Goal: Information Seeking & Learning: Learn about a topic

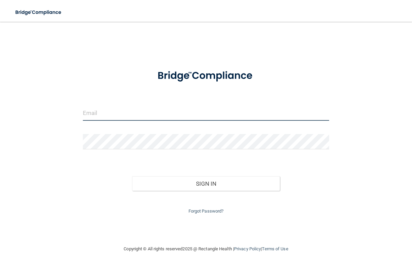
click at [152, 119] on input "email" at bounding box center [206, 112] width 246 height 15
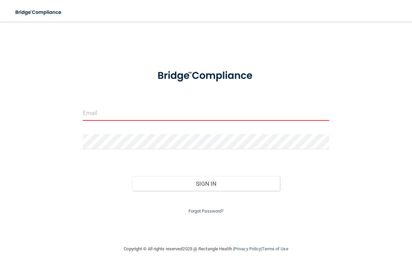
type input "[EMAIL_ADDRESS][DOMAIN_NAME]"
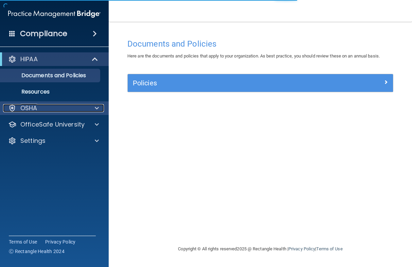
click at [94, 108] on div at bounding box center [95, 108] width 17 height 8
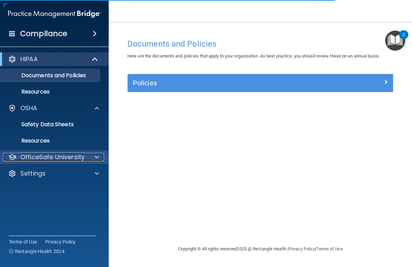
click at [99, 159] on div at bounding box center [95, 157] width 17 height 8
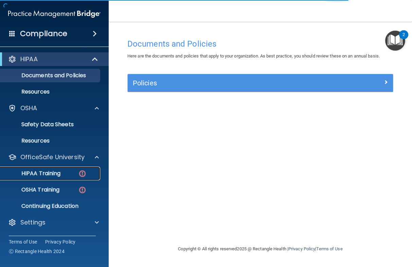
click at [53, 170] on p "HIPAA Training" at bounding box center [32, 173] width 56 height 7
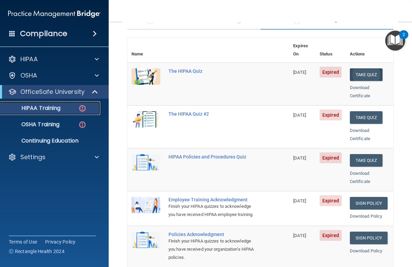
scroll to position [61, 0]
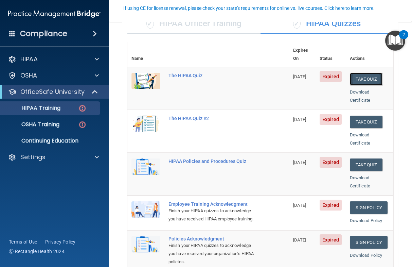
click at [363, 73] on button "Take Quiz" at bounding box center [366, 79] width 33 height 13
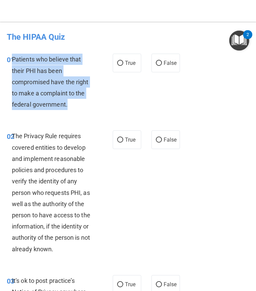
drag, startPoint x: 12, startPoint y: 59, endPoint x: 82, endPoint y: 103, distance: 81.6
click at [82, 103] on div "Patients who believe that their PHI has been compromised have the right to make…" at bounding box center [55, 82] width 87 height 56
copy span "Patients who believe that their PHI has been compromised have the right to make…"
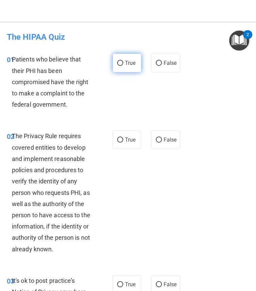
click at [119, 67] on label "True" at bounding box center [127, 63] width 29 height 19
click at [119, 66] on input "True" at bounding box center [120, 63] width 6 height 5
radio input "true"
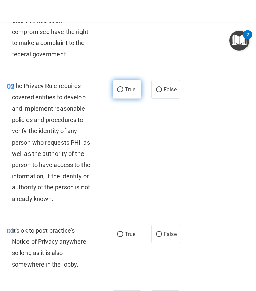
scroll to position [56, 0]
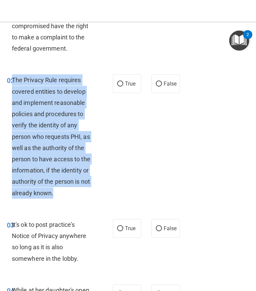
drag, startPoint x: 57, startPoint y: 192, endPoint x: 13, endPoint y: 80, distance: 120.5
click at [13, 80] on div "The Privacy Rule requires covered entities to develop and implement reasonable …" at bounding box center [55, 136] width 87 height 124
copy span "The Privacy Rule requires covered entities to develop and implement reasonable …"
click at [120, 84] on input "True" at bounding box center [120, 84] width 6 height 5
radio input "true"
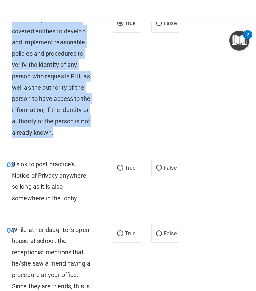
scroll to position [118, 0]
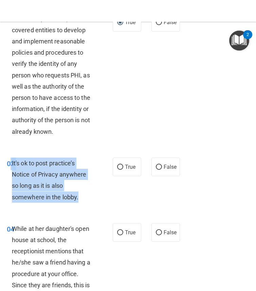
drag, startPoint x: 11, startPoint y: 163, endPoint x: 83, endPoint y: 199, distance: 80.4
click at [83, 199] on div "03 It's ok to post practice’s Notice of Privacy anywhere so long as it is also …" at bounding box center [60, 182] width 126 height 49
copy div "3 It's ok to post practice’s Notice of Privacy anywhere so long as it is also s…"
click at [159, 166] on input "False" at bounding box center [159, 167] width 6 height 5
radio input "true"
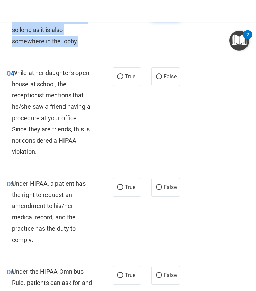
scroll to position [274, 0]
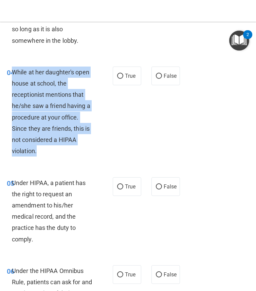
drag, startPoint x: 39, startPoint y: 153, endPoint x: 12, endPoint y: 73, distance: 84.7
click at [12, 73] on div "While at her daughter's open house at school, the receptionist mentions that he…" at bounding box center [55, 112] width 87 height 90
click at [117, 75] on input "True" at bounding box center [120, 76] width 6 height 5
radio input "true"
click at [117, 129] on div "04 While at her daughter's open house at school, the receptionist mentions that…" at bounding box center [60, 114] width 126 height 94
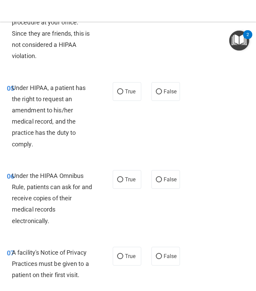
scroll to position [371, 0]
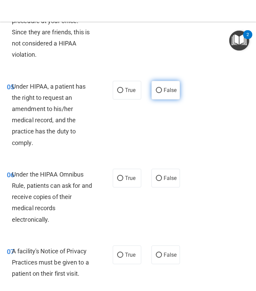
click at [167, 92] on span "False" at bounding box center [170, 90] width 13 height 6
click at [162, 92] on input "False" at bounding box center [159, 90] width 6 height 5
radio input "true"
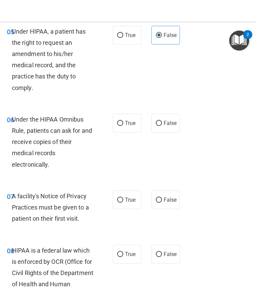
scroll to position [426, 0]
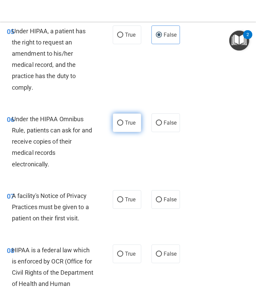
click at [124, 121] on label "True" at bounding box center [127, 122] width 29 height 19
click at [123, 121] on input "True" at bounding box center [120, 123] width 6 height 5
radio input "true"
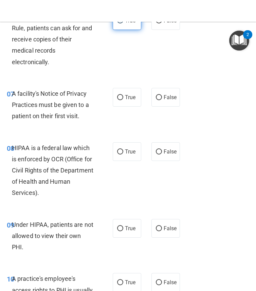
scroll to position [532, 0]
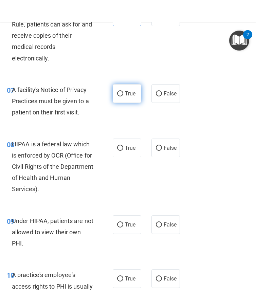
click at [130, 87] on label "True" at bounding box center [127, 93] width 29 height 19
click at [123, 91] on input "True" at bounding box center [120, 93] width 6 height 5
radio input "true"
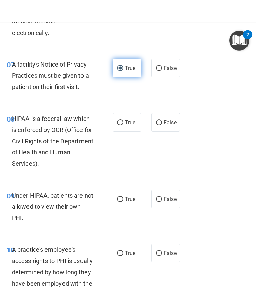
scroll to position [566, 0]
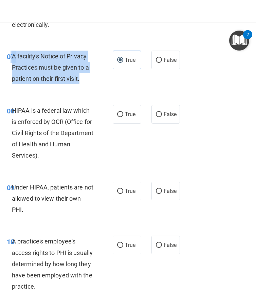
drag, startPoint x: 82, startPoint y: 78, endPoint x: 10, endPoint y: 56, distance: 75.0
click at [10, 56] on div "07 A facility's Notice of Privacy Practices must be given to a patient on their…" at bounding box center [60, 69] width 126 height 37
copy div "7 A facility's Notice of Privacy Practices must be given to a patient on their …"
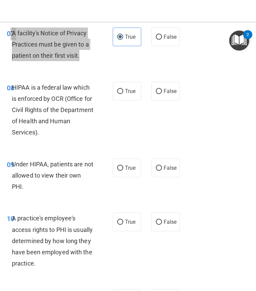
scroll to position [589, 0]
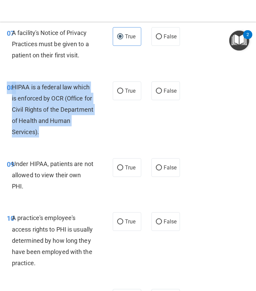
drag, startPoint x: 66, startPoint y: 135, endPoint x: 12, endPoint y: 81, distance: 76.6
click at [12, 81] on div "08 HIPAA is a federal law which is enforced by OCR (Office for Civil Rights of …" at bounding box center [128, 111] width 253 height 77
copy div "08 HIPAA is a federal law which is enforced by OCR (Office for Civil Rights of …"
click at [120, 93] on input "True" at bounding box center [120, 91] width 6 height 5
radio input "true"
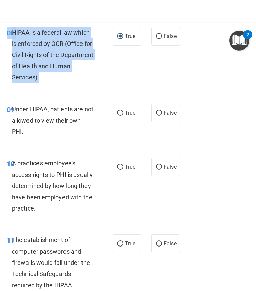
scroll to position [649, 0]
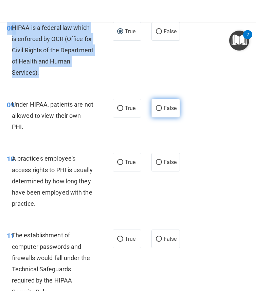
click at [159, 109] on input "False" at bounding box center [159, 108] width 6 height 5
radio input "true"
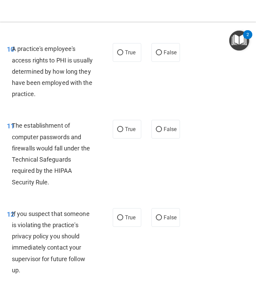
scroll to position [759, 0]
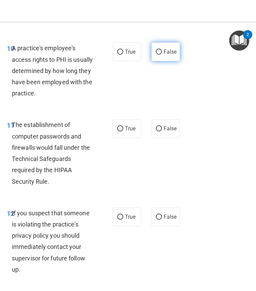
click at [159, 50] on input "False" at bounding box center [159, 52] width 6 height 5
radio input "true"
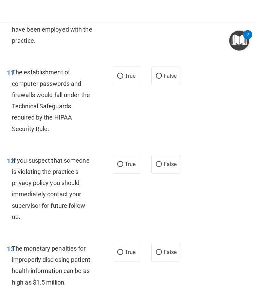
scroll to position [813, 0]
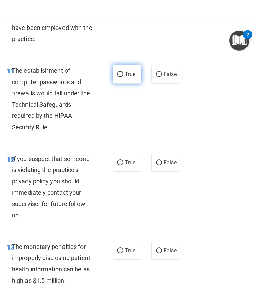
click at [117, 69] on label "True" at bounding box center [127, 74] width 29 height 19
click at [117, 72] on input "True" at bounding box center [120, 74] width 6 height 5
radio input "true"
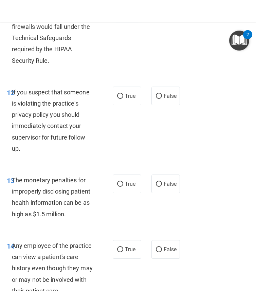
scroll to position [884, 0]
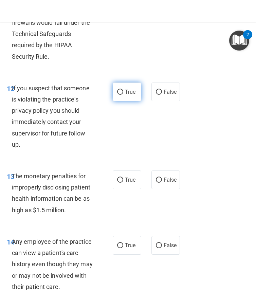
click at [119, 97] on label "True" at bounding box center [127, 92] width 29 height 19
click at [119, 95] on input "True" at bounding box center [120, 92] width 6 height 5
radio input "true"
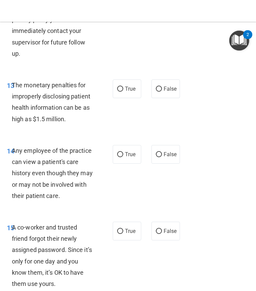
scroll to position [975, 0]
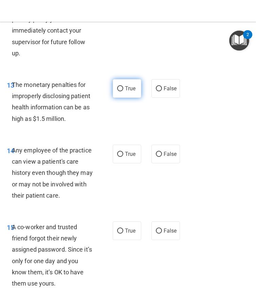
click at [124, 85] on label "True" at bounding box center [127, 88] width 29 height 19
click at [123, 86] on input "True" at bounding box center [120, 88] width 6 height 5
radio input "true"
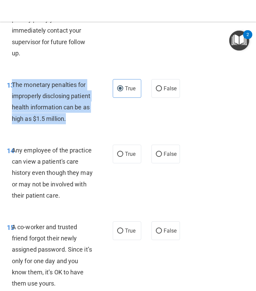
drag, startPoint x: 69, startPoint y: 120, endPoint x: 13, endPoint y: 87, distance: 65.2
click at [13, 87] on div "The monetary penalties for improperly disclosing patient health information can…" at bounding box center [55, 101] width 87 height 45
copy span "The monetary penalties for improperly disclosing patient health information can…"
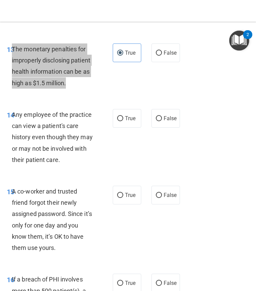
scroll to position [1012, 0]
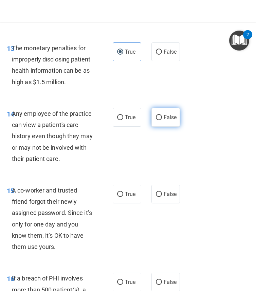
click at [160, 121] on label "False" at bounding box center [166, 117] width 29 height 19
click at [160, 120] on input "False" at bounding box center [159, 117] width 6 height 5
radio input "true"
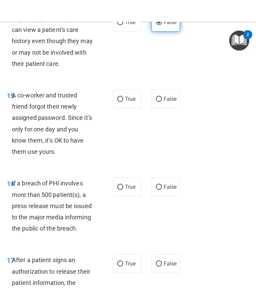
scroll to position [1110, 0]
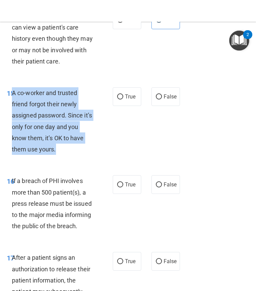
drag, startPoint x: 59, startPoint y: 148, endPoint x: 13, endPoint y: 95, distance: 70.6
click at [13, 95] on div "A co-worker and trusted friend forgot their newly assigned password. Since it’s…" at bounding box center [55, 121] width 87 height 68
click at [169, 93] on label "False" at bounding box center [166, 96] width 29 height 19
click at [162, 94] on input "False" at bounding box center [159, 96] width 6 height 5
radio input "true"
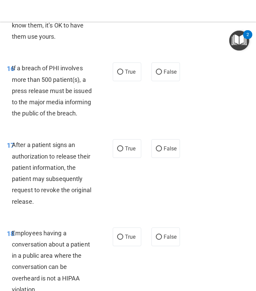
scroll to position [1226, 0]
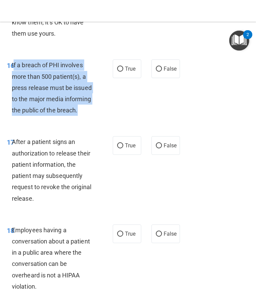
drag, startPoint x: 78, startPoint y: 109, endPoint x: 14, endPoint y: 65, distance: 78.4
click at [14, 65] on span "If a breach of PHI involves more than 500 patient(s), a press release must be i…" at bounding box center [52, 87] width 80 height 52
copy span "f a breach of PHI involves more than 500 patient(s), a press release must be is…"
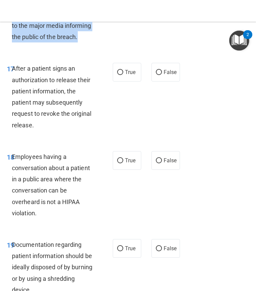
scroll to position [1307, 0]
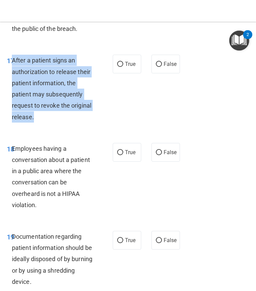
drag, startPoint x: 35, startPoint y: 117, endPoint x: 13, endPoint y: 60, distance: 60.8
click at [13, 60] on div "After a patient signs an authorization to release their patient information, th…" at bounding box center [55, 89] width 87 height 68
copy span "After a patient signs an authorization to release their patient information, th…"
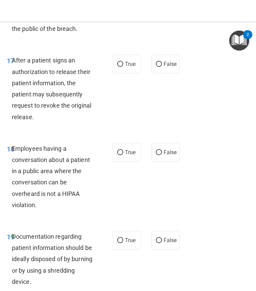
click at [115, 53] on div "17 After a patient signs an authorization to release their patient information,…" at bounding box center [128, 90] width 253 height 88
click at [118, 65] on input "True" at bounding box center [120, 64] width 6 height 5
radio input "true"
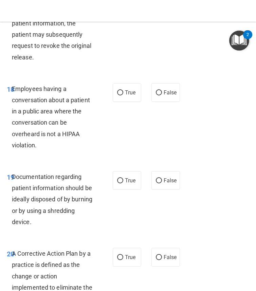
scroll to position [1368, 0]
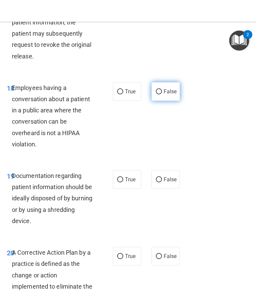
click at [161, 87] on label "False" at bounding box center [166, 91] width 29 height 19
click at [161, 89] on input "False" at bounding box center [159, 91] width 6 height 5
radio input "true"
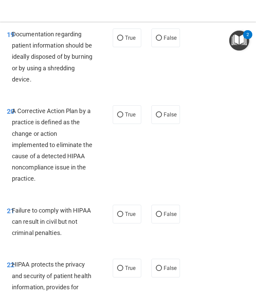
scroll to position [1510, 0]
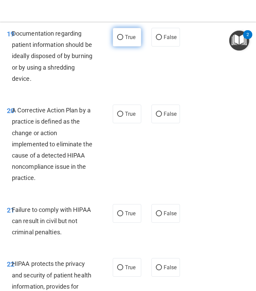
click at [129, 36] on span "True" at bounding box center [130, 37] width 11 height 6
click at [123, 36] on input "True" at bounding box center [120, 37] width 6 height 5
radio input "true"
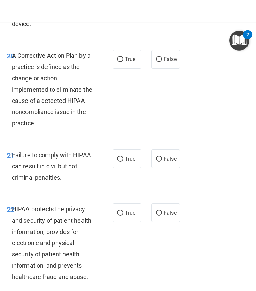
scroll to position [1565, 0]
click at [134, 57] on span "True" at bounding box center [130, 59] width 11 height 6
click at [123, 57] on input "True" at bounding box center [120, 59] width 6 height 5
radio input "true"
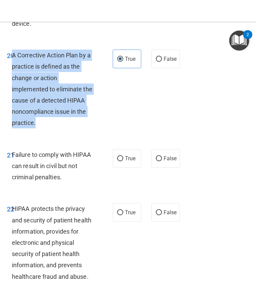
drag, startPoint x: 13, startPoint y: 55, endPoint x: 37, endPoint y: 121, distance: 70.4
click at [37, 121] on div "A Corrective Action Plan by a practice is defined as the change or action imple…" at bounding box center [55, 89] width 87 height 79
copy span "A Corrective Action Plan by a practice is defined as the change or action imple…"
click at [158, 159] on input "False" at bounding box center [159, 158] width 6 height 5
radio input "true"
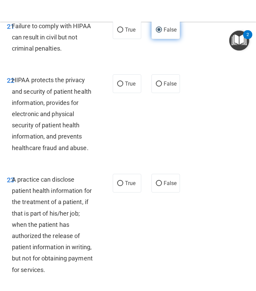
scroll to position [1694, 0]
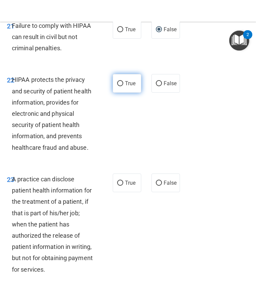
click at [124, 85] on label "True" at bounding box center [127, 83] width 29 height 19
click at [123, 85] on input "True" at bounding box center [120, 83] width 6 height 5
radio input "true"
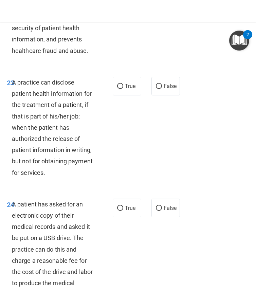
scroll to position [1792, 0]
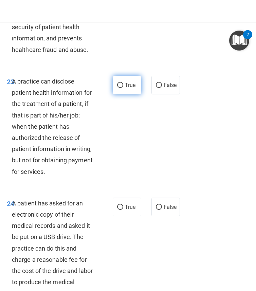
click at [124, 85] on label "True" at bounding box center [127, 85] width 29 height 19
click at [123, 85] on input "True" at bounding box center [120, 85] width 6 height 5
radio input "true"
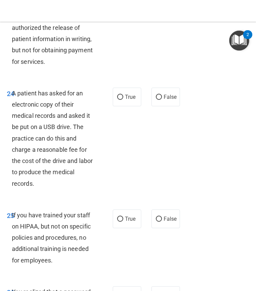
scroll to position [1913, 0]
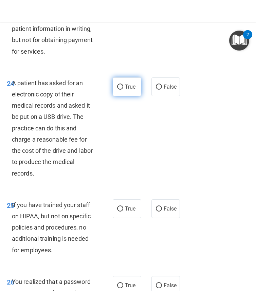
click at [121, 89] on input "True" at bounding box center [120, 87] width 6 height 5
radio input "true"
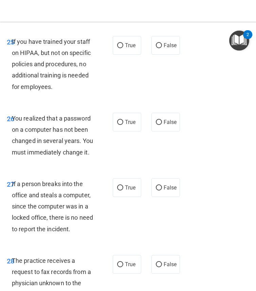
scroll to position [2077, 0]
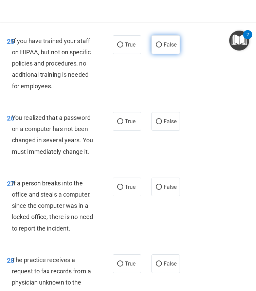
click at [164, 44] on span "False" at bounding box center [170, 44] width 13 height 6
click at [162, 44] on input "False" at bounding box center [159, 44] width 6 height 5
radio input "true"
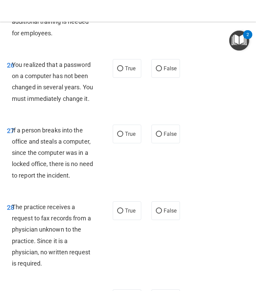
scroll to position [2131, 0]
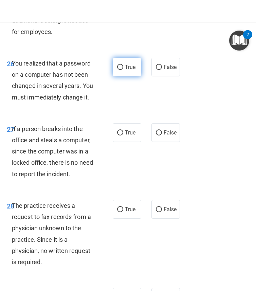
click at [134, 66] on span "True" at bounding box center [130, 67] width 11 height 6
click at [123, 66] on input "True" at bounding box center [120, 67] width 6 height 5
radio input "true"
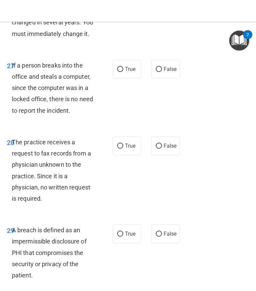
scroll to position [2196, 0]
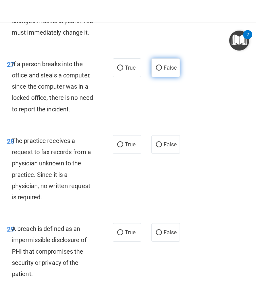
click at [163, 68] on label "False" at bounding box center [166, 67] width 29 height 19
click at [162, 68] on input "False" at bounding box center [159, 68] width 6 height 5
radio input "true"
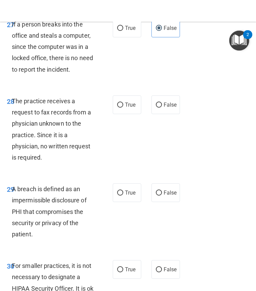
scroll to position [2217, 0]
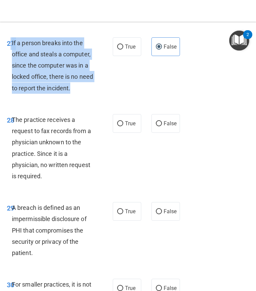
drag, startPoint x: 89, startPoint y: 87, endPoint x: 11, endPoint y: 46, distance: 88.6
click at [11, 46] on div "27 If a person breaks into the office and steals a computer, since the computer…" at bounding box center [60, 67] width 126 height 60
copy div "7 If a person breaks into the office and steals a computer, since the computer …"
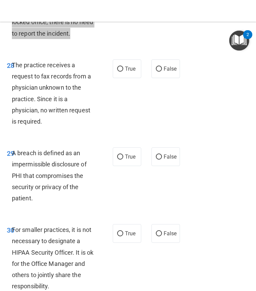
scroll to position [2275, 0]
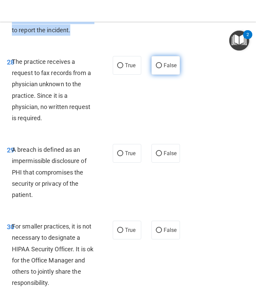
click at [161, 67] on input "False" at bounding box center [159, 65] width 6 height 5
radio input "true"
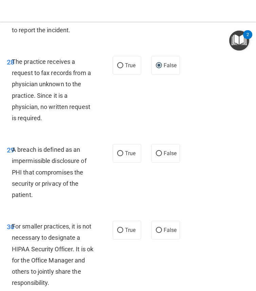
click at [146, 98] on div "28 The practice receives a request to fax records from a physician unknown to t…" at bounding box center [128, 92] width 253 height 88
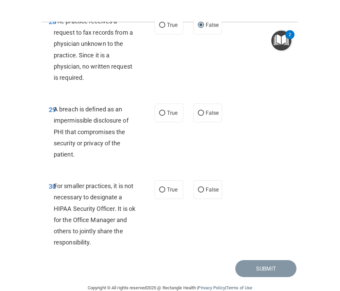
scroll to position [2329, 0]
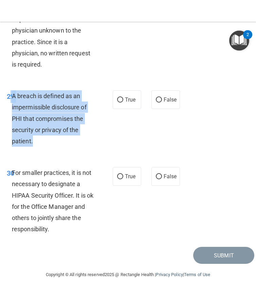
drag, startPoint x: 12, startPoint y: 94, endPoint x: 37, endPoint y: 139, distance: 51.1
click at [37, 139] on div "29 A breach is defined as an impermissible disclosure of PHI that compromises t…" at bounding box center [60, 120] width 126 height 60
click at [122, 100] on input "True" at bounding box center [120, 100] width 6 height 5
radio input "true"
click at [161, 177] on input "False" at bounding box center [159, 176] width 6 height 5
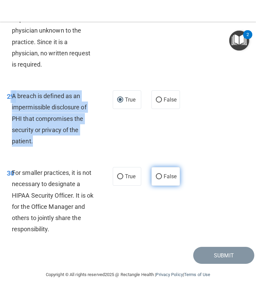
radio input "true"
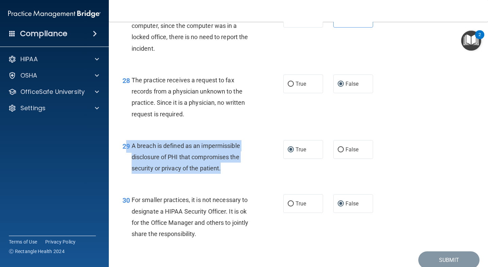
scroll to position [1692, 0]
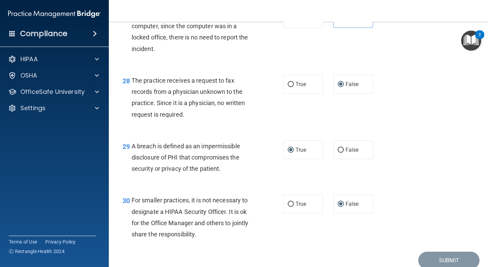
click at [249, 139] on div "29 A breach is defined as an impermissible disclosure of PHI that compromises t…" at bounding box center [298, 159] width 362 height 54
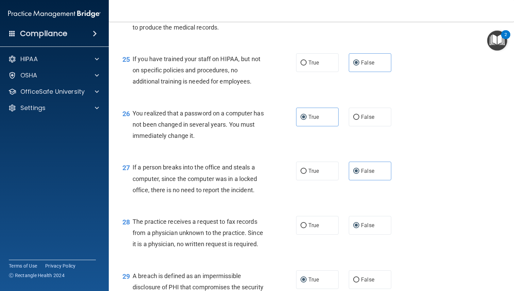
scroll to position [1584, 0]
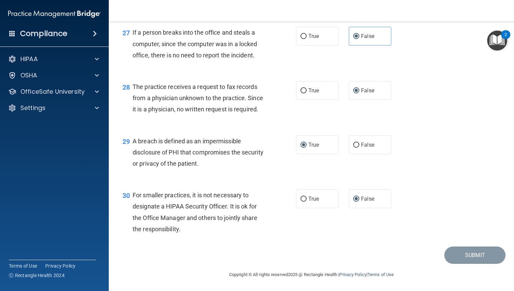
click at [412, 216] on div "30 For smaller practices, it is not necessary to designate a HIPAA Security Off…" at bounding box center [311, 214] width 388 height 66
click at [412, 37] on div "2" at bounding box center [505, 34] width 9 height 9
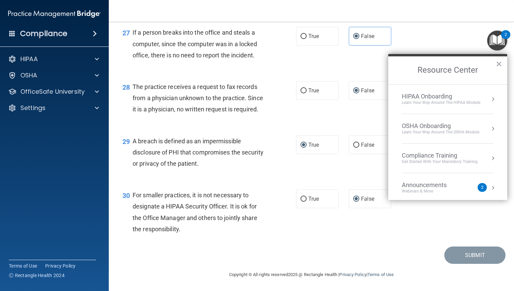
click at [412, 185] on div "Announcements Webinars & More 2" at bounding box center [448, 187] width 92 height 13
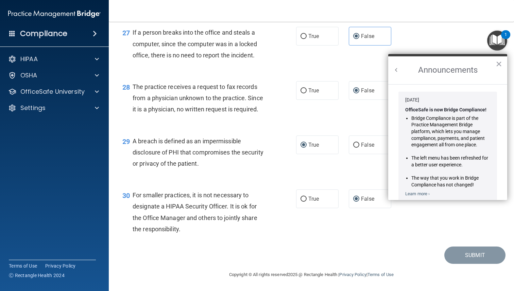
scroll to position [105, 0]
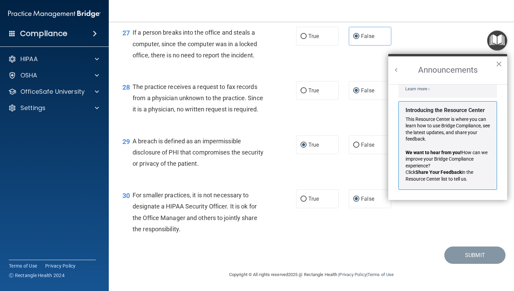
click at [412, 65] on button "×" at bounding box center [498, 63] width 6 height 11
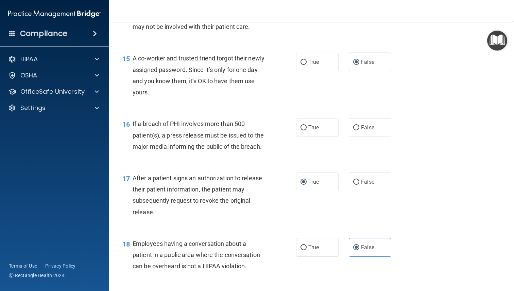
scroll to position [801, 0]
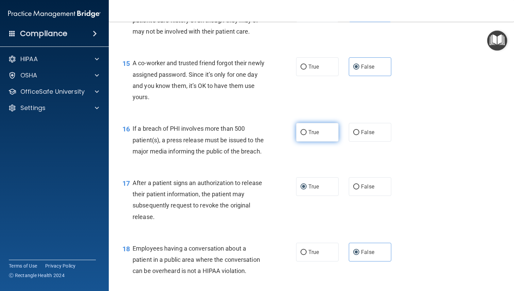
click at [320, 133] on label "True" at bounding box center [317, 132] width 42 height 19
click at [306, 133] on input "True" at bounding box center [303, 132] width 6 height 5
radio input "true"
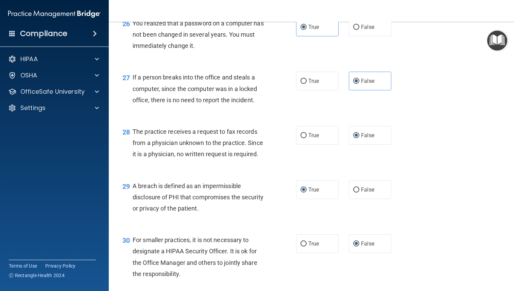
scroll to position [1584, 0]
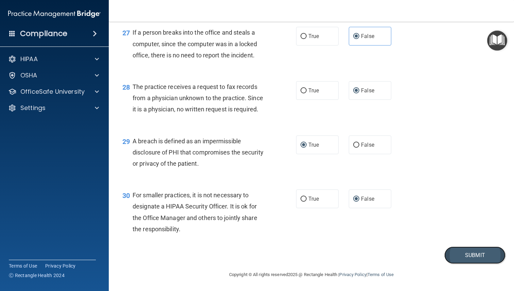
click at [412, 257] on button "Submit" at bounding box center [474, 255] width 61 height 17
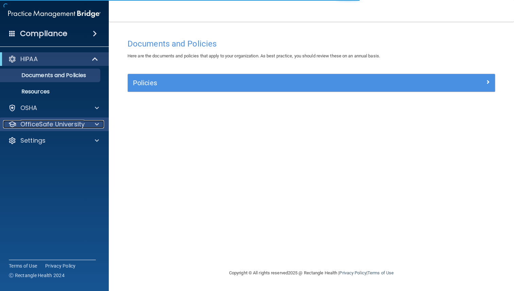
click at [96, 126] on span at bounding box center [97, 124] width 4 height 8
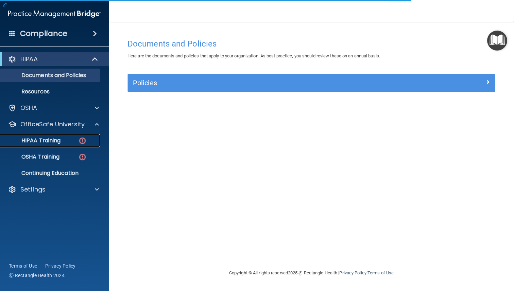
click at [64, 143] on div "HIPAA Training" at bounding box center [50, 140] width 93 height 7
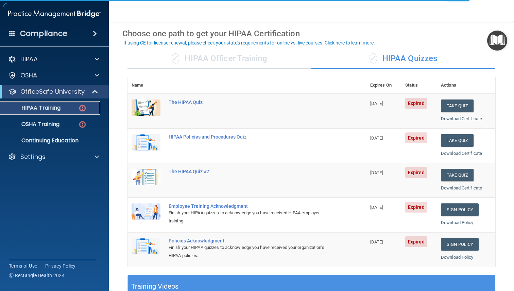
scroll to position [26, 0]
click at [467, 139] on button "Take Quiz" at bounding box center [457, 140] width 33 height 13
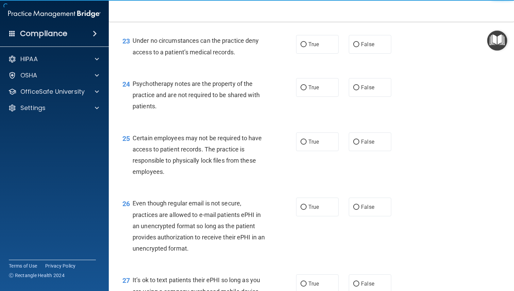
scroll to position [1731, 0]
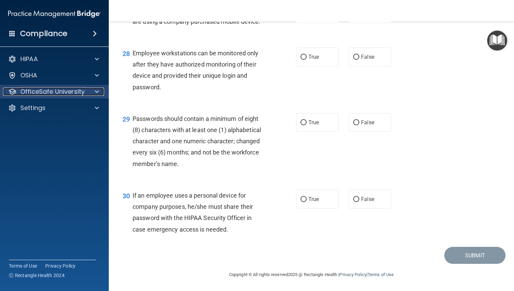
click at [95, 94] on span at bounding box center [97, 92] width 4 height 8
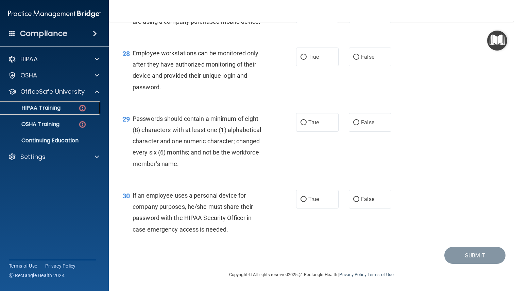
click at [52, 111] on p "HIPAA Training" at bounding box center [32, 108] width 56 height 7
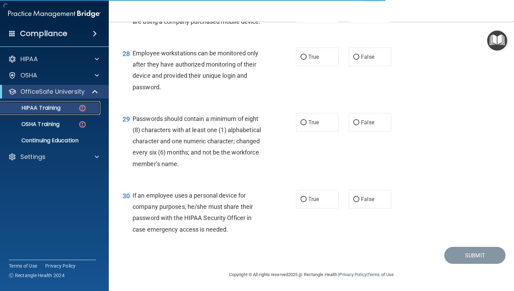
scroll to position [220, 0]
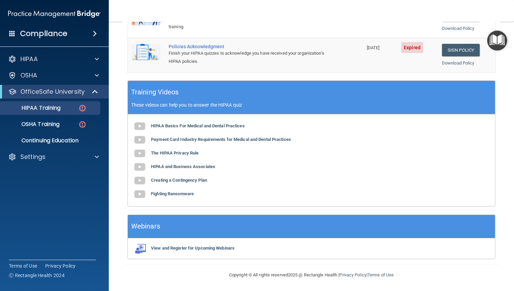
click at [130, 128] on div "HIPAA Basics For Medical and Dental Practices Payment Card Industry Requirement…" at bounding box center [311, 161] width 367 height 92
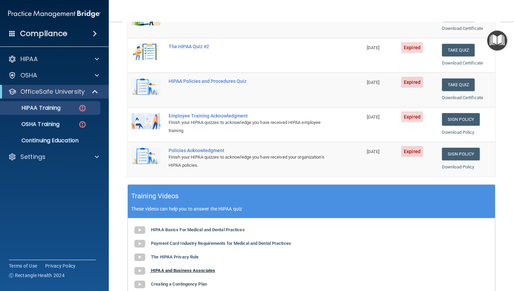
scroll to position [0, 0]
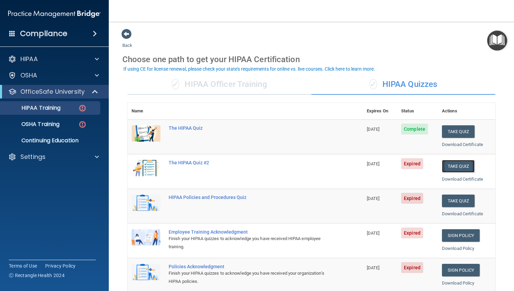
click at [462, 166] on button "Take Quiz" at bounding box center [458, 166] width 33 height 13
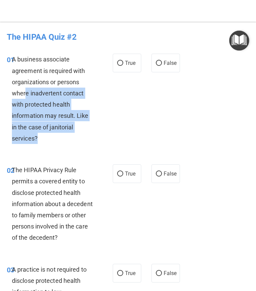
drag, startPoint x: 40, startPoint y: 139, endPoint x: 27, endPoint y: 98, distance: 42.9
click at [27, 98] on div "A business associate agreement is required with organizations or persons where …" at bounding box center [55, 99] width 87 height 90
click at [122, 61] on input "True" at bounding box center [120, 63] width 6 height 5
radio input "true"
click at [99, 88] on div "A business associate agreement is required with organizations or persons where …" at bounding box center [55, 99] width 87 height 90
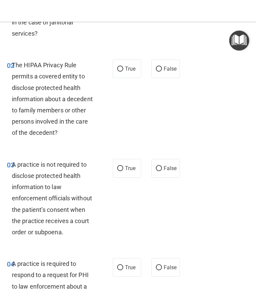
scroll to position [108, 0]
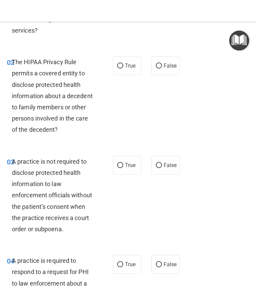
click at [99, 87] on div "The HIPAA Privacy Rule permits a covered entity to disclose protected health in…" at bounding box center [55, 95] width 87 height 79
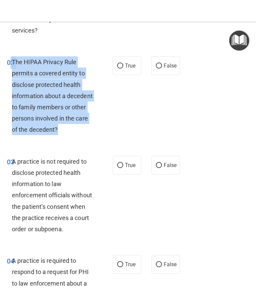
drag, startPoint x: 63, startPoint y: 126, endPoint x: 12, endPoint y: 58, distance: 84.9
click at [12, 58] on div "02 The HIPAA Privacy Rule permits a covered entity to disclose protected health…" at bounding box center [60, 97] width 126 height 83
copy div "2 The HIPAA Privacy Rule permits a covered entity to disclose protected health …"
click at [121, 66] on input "True" at bounding box center [120, 66] width 6 height 5
radio input "true"
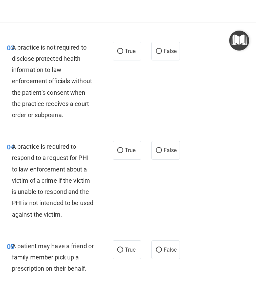
scroll to position [218, 0]
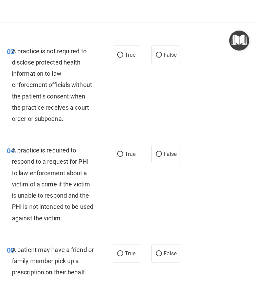
drag, startPoint x: 67, startPoint y: 122, endPoint x: 62, endPoint y: 120, distance: 5.3
click at [62, 120] on div "A practice is not required to disclose protected health information to law enfo…" at bounding box center [55, 85] width 87 height 79
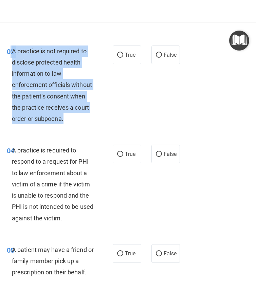
drag, startPoint x: 11, startPoint y: 51, endPoint x: 75, endPoint y: 117, distance: 92.3
click at [75, 117] on div "03 A practice is not required to disclose protected health information to law e…" at bounding box center [60, 87] width 126 height 83
copy div "3 A practice is not required to disclose protected health information to law en…"
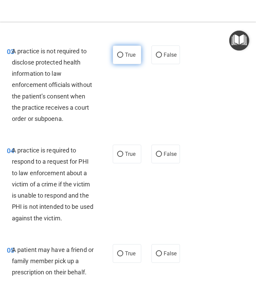
click at [123, 55] on label "True" at bounding box center [127, 55] width 29 height 19
click at [123, 55] on input "True" at bounding box center [120, 55] width 6 height 5
radio input "true"
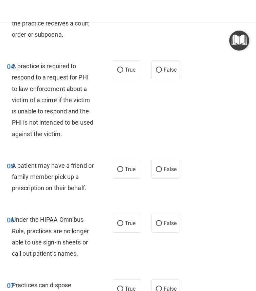
scroll to position [314, 0]
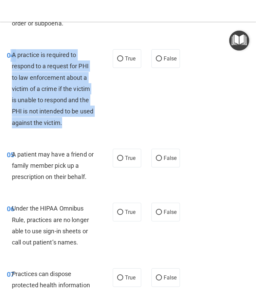
drag, startPoint x: 11, startPoint y: 55, endPoint x: 91, endPoint y: 124, distance: 106.1
click at [91, 124] on div "04 A practice is required to respond to a request for PHI to law enforcement ab…" at bounding box center [60, 90] width 126 height 83
copy div "4 A practice is required to respond to a request for PHI to law enforcement abo…"
click at [119, 58] on input "True" at bounding box center [120, 58] width 6 height 5
radio input "true"
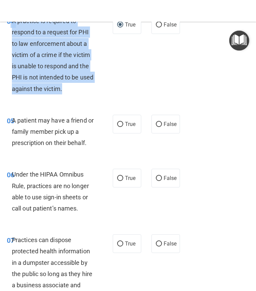
scroll to position [359, 0]
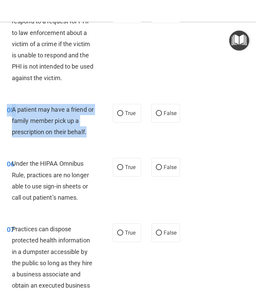
drag, startPoint x: 89, startPoint y: 134, endPoint x: 5, endPoint y: 112, distance: 86.1
click at [5, 112] on div "05 A patient may have a friend or family member pick up a prescription on their…" at bounding box center [60, 122] width 126 height 37
copy div "05 A patient may have a friend or family member pick up a prescription on their…"
click at [121, 113] on input "True" at bounding box center [120, 113] width 6 height 5
radio input "true"
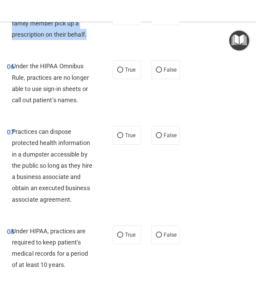
scroll to position [459, 0]
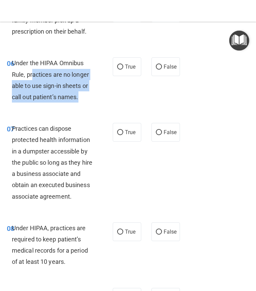
drag, startPoint x: 85, startPoint y: 96, endPoint x: 33, endPoint y: 75, distance: 56.2
click at [33, 75] on div "Under the HIPAA Omnibus Rule, practices are no longer able to use sign-in sheet…" at bounding box center [55, 79] width 87 height 45
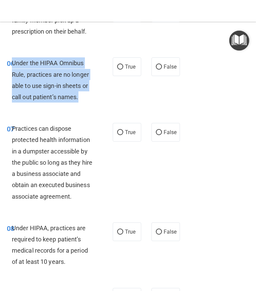
drag, startPoint x: 13, startPoint y: 61, endPoint x: 84, endPoint y: 96, distance: 79.0
click at [84, 96] on div "Under the HIPAA Omnibus Rule, practices are no longer able to use sign-in sheet…" at bounding box center [55, 79] width 87 height 45
copy span "Under the HIPAA Omnibus Rule, practices are no longer able to use sign-in sheet…"
click at [161, 67] on input "False" at bounding box center [159, 67] width 6 height 5
radio input "true"
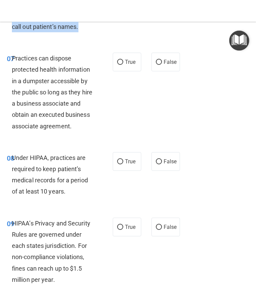
scroll to position [534, 0]
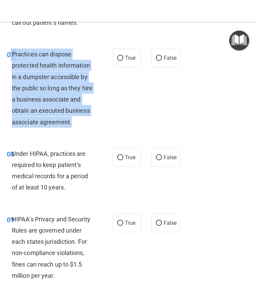
drag, startPoint x: 76, startPoint y: 124, endPoint x: 11, endPoint y: 50, distance: 98.3
click at [11, 50] on div "07 Practices can dispose protected health information in a dumpster accessible …" at bounding box center [60, 90] width 126 height 83
copy div "7 Practices can dispose protected health information in a dumpster accessible b…"
click at [158, 57] on input "False" at bounding box center [159, 58] width 6 height 5
radio input "true"
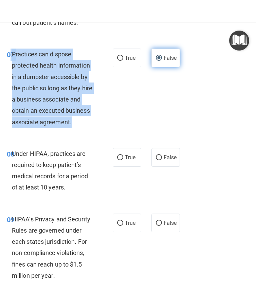
click at [158, 57] on input "False" at bounding box center [159, 58] width 6 height 5
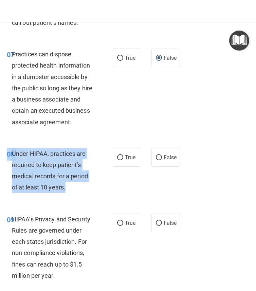
drag, startPoint x: 72, startPoint y: 192, endPoint x: 4, endPoint y: 157, distance: 75.8
click at [4, 157] on div "08 Under HIPAA, practices are required to keep patient’s medical records for a …" at bounding box center [60, 172] width 126 height 49
copy div "08 Under HIPAA, practices are required to keep patient’s medical records for a …"
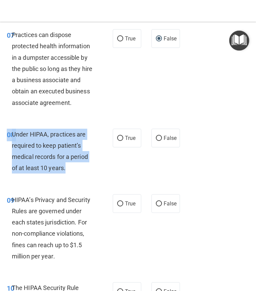
scroll to position [554, 0]
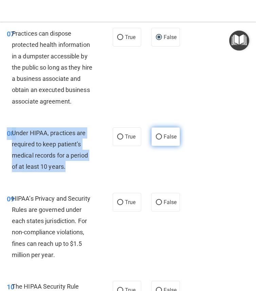
click at [159, 135] on input "False" at bounding box center [159, 137] width 6 height 5
radio input "true"
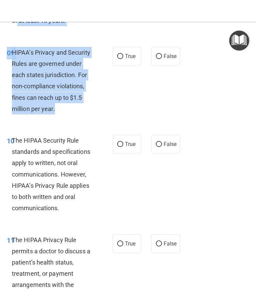
scroll to position [696, 0]
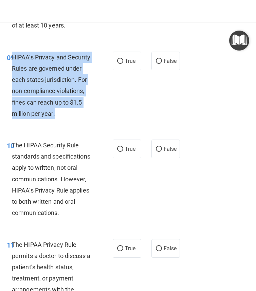
drag, startPoint x: 57, startPoint y: 94, endPoint x: 12, endPoint y: 55, distance: 59.0
click at [12, 55] on div "HIPAA’s Privacy and Security Rules are governed under each states jurisdiction.…" at bounding box center [55, 86] width 87 height 68
copy span "HIPAA’s Privacy and Security Rules are governed under each states jurisdiction.…"
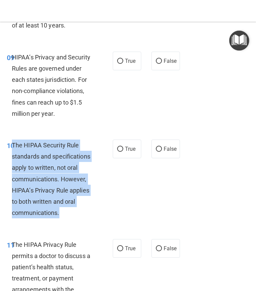
drag, startPoint x: 12, startPoint y: 143, endPoint x: 75, endPoint y: 207, distance: 89.6
click at [75, 207] on div "The HIPAA Security Rule standards and specifications apply to written, not oral…" at bounding box center [55, 179] width 87 height 79
drag, startPoint x: 64, startPoint y: 218, endPoint x: 9, endPoint y: 153, distance: 84.9
click at [9, 153] on div "10 The HIPAA Security Rule standards and specifications apply to written, not o…" at bounding box center [60, 181] width 126 height 83
copy div "The HIPAA Security Rule standards and specifications apply to written, not oral…"
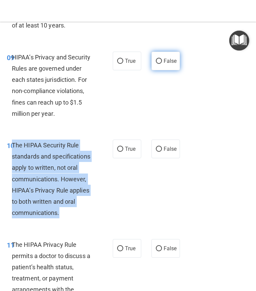
click at [160, 60] on input "False" at bounding box center [159, 61] width 6 height 5
radio input "true"
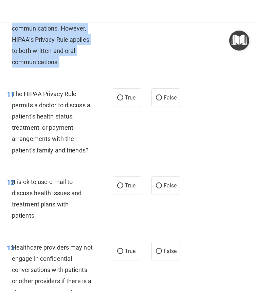
scroll to position [843, 0]
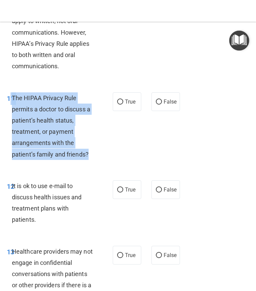
drag, startPoint x: 11, startPoint y: 96, endPoint x: 90, endPoint y: 161, distance: 102.1
click at [90, 161] on div "11 The HIPAA Privacy Rule permits a doctor to discuss a patient’s health status…" at bounding box center [60, 127] width 126 height 71
copy div "1 The HIPAA Privacy Rule permits a doctor to discuss a patient’s health status,…"
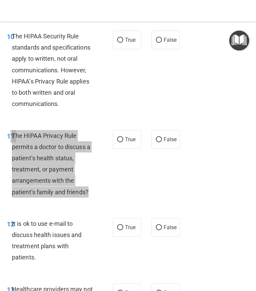
scroll to position [798, 0]
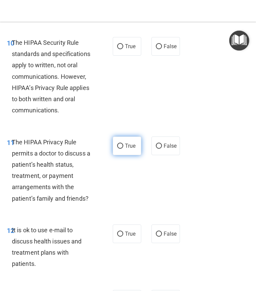
click at [120, 141] on label "True" at bounding box center [127, 146] width 29 height 19
click at [120, 144] on input "True" at bounding box center [120, 146] width 6 height 5
radio input "true"
click at [119, 46] on input "True" at bounding box center [120, 46] width 6 height 5
radio input "true"
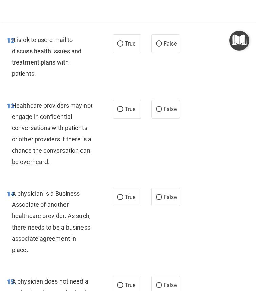
scroll to position [998, 0]
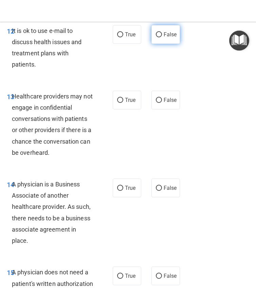
click at [159, 35] on input "False" at bounding box center [159, 34] width 6 height 5
radio input "true"
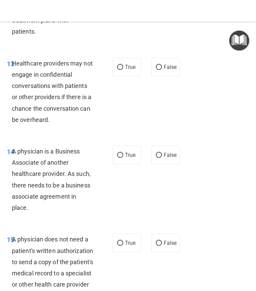
scroll to position [1032, 0]
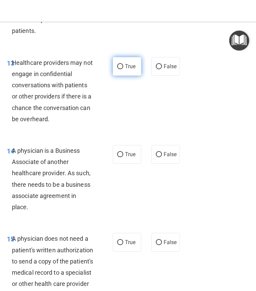
click at [136, 57] on label "True" at bounding box center [127, 66] width 29 height 19
click at [123, 64] on input "True" at bounding box center [120, 66] width 6 height 5
radio input "true"
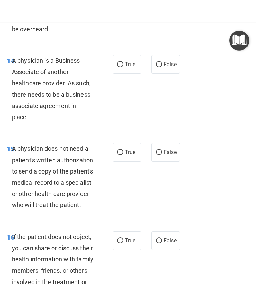
scroll to position [1123, 0]
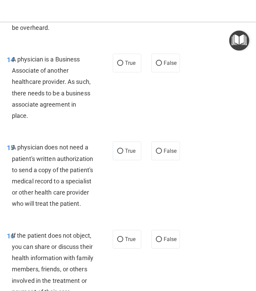
drag, startPoint x: 38, startPoint y: 102, endPoint x: 12, endPoint y: 51, distance: 57.1
click at [12, 54] on div "14 A physician is a Business Associate of another healthcare provider. As such,…" at bounding box center [60, 89] width 126 height 71
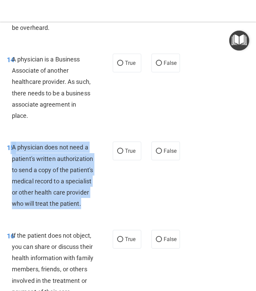
drag, startPoint x: 11, startPoint y: 134, endPoint x: 47, endPoint y: 204, distance: 78.1
click at [47, 204] on div "15 A physician does not need a patient's written authorization to send a copy o…" at bounding box center [60, 177] width 126 height 71
click at [120, 61] on input "True" at bounding box center [120, 63] width 6 height 5
radio input "true"
click at [122, 149] on input "True" at bounding box center [120, 151] width 6 height 5
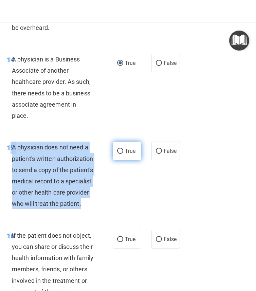
radio input "true"
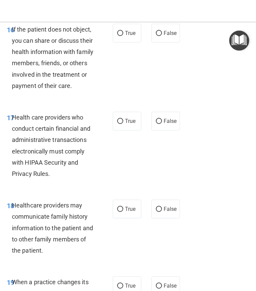
scroll to position [1329, 0]
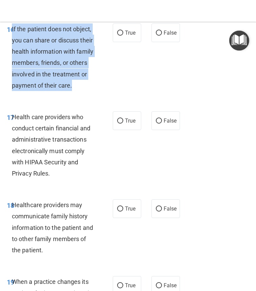
drag, startPoint x: 12, startPoint y: 28, endPoint x: 51, endPoint y: 100, distance: 81.6
click at [51, 91] on div "If the patient does not object, you can share or discuss their health informati…" at bounding box center [55, 57] width 87 height 68
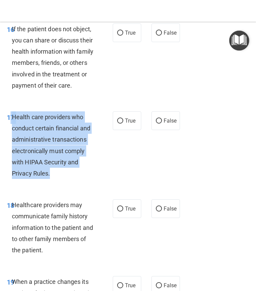
drag, startPoint x: 56, startPoint y: 188, endPoint x: 10, endPoint y: 126, distance: 76.9
click at [10, 126] on div "17 Health care providers who conduct certain financial and administrative trans…" at bounding box center [60, 146] width 126 height 71
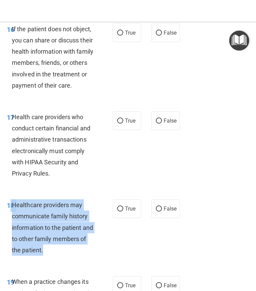
drag, startPoint x: 51, startPoint y: 262, endPoint x: 12, endPoint y: 219, distance: 57.9
click at [12, 219] on div "18 Healthcare providers may communicate family history information to the patie…" at bounding box center [60, 229] width 126 height 60
click at [119, 32] on input "True" at bounding box center [120, 33] width 6 height 5
radio input "true"
click at [121, 124] on input "True" at bounding box center [120, 121] width 6 height 5
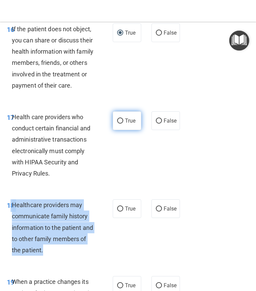
radio input "true"
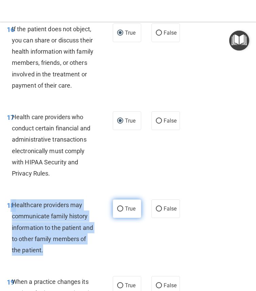
click at [122, 212] on input "True" at bounding box center [120, 209] width 6 height 5
radio input "true"
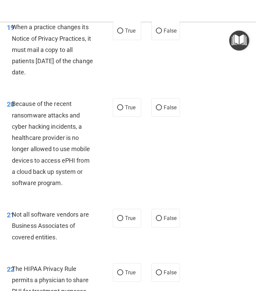
scroll to position [1589, 0]
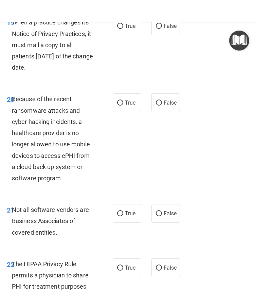
drag, startPoint x: 12, startPoint y: 32, endPoint x: 58, endPoint y: 78, distance: 64.9
click at [58, 73] on div "When a practice changes its Notice of Privacy Practices, it must mail a copy to…" at bounding box center [55, 45] width 87 height 56
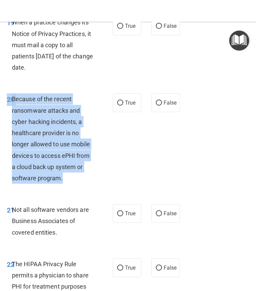
drag, startPoint x: 66, startPoint y: 192, endPoint x: 7, endPoint y: 109, distance: 101.1
click at [7, 109] on div "20 Because of the recent ransomware attacks and cyber hacking incidents, a heal…" at bounding box center [60, 140] width 126 height 94
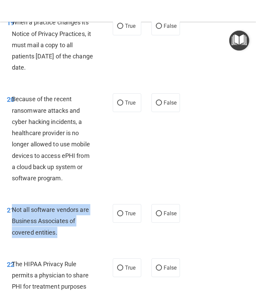
drag, startPoint x: 12, startPoint y: 221, endPoint x: 59, endPoint y: 242, distance: 51.9
click at [59, 238] on div "Not all software vendors are Business Associates of covered entities." at bounding box center [55, 221] width 87 height 34
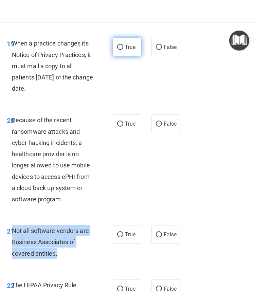
scroll to position [1569, 0]
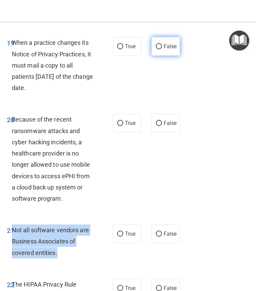
click at [159, 49] on input "False" at bounding box center [159, 46] width 6 height 5
radio input "true"
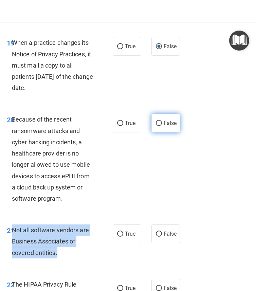
click at [160, 126] on input "False" at bounding box center [159, 123] width 6 height 5
radio input "true"
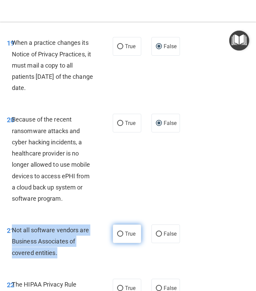
click at [121, 237] on input "True" at bounding box center [120, 234] width 6 height 5
radio input "true"
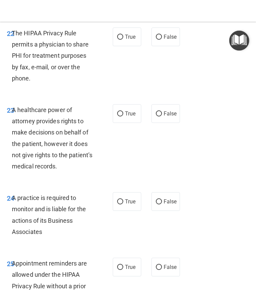
scroll to position [1826, 0]
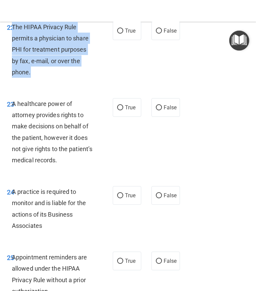
drag, startPoint x: 13, startPoint y: 37, endPoint x: 50, endPoint y: 78, distance: 55.1
click at [50, 78] on div "The HIPAA Privacy Rule permits a physician to share PHI for treatment purposes …" at bounding box center [55, 49] width 87 height 56
click at [119, 34] on input "True" at bounding box center [120, 31] width 6 height 5
radio input "true"
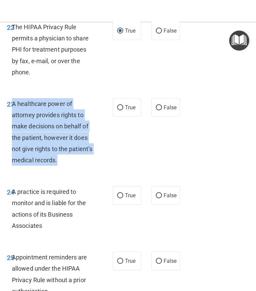
drag, startPoint x: 13, startPoint y: 115, endPoint x: 68, endPoint y: 170, distance: 78.1
click at [68, 166] on div "A healthcare power of attorney provides rights to make decisions on behalf of t…" at bounding box center [55, 132] width 87 height 68
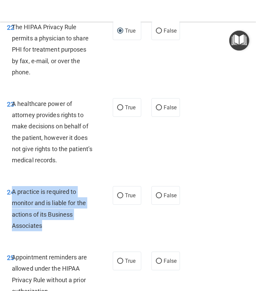
drag, startPoint x: 12, startPoint y: 203, endPoint x: 46, endPoint y: 236, distance: 47.6
click at [46, 231] on div "A practice is required to monitor and is liable for the actions of its Business…" at bounding box center [55, 208] width 87 height 45
click at [158, 110] on input "False" at bounding box center [159, 107] width 6 height 5
radio input "true"
click at [119, 198] on input "True" at bounding box center [120, 195] width 6 height 5
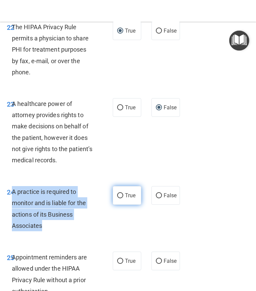
radio input "true"
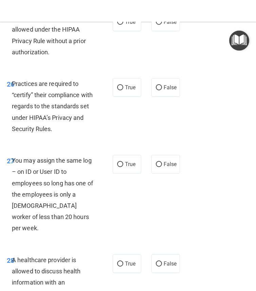
scroll to position [2061, 0]
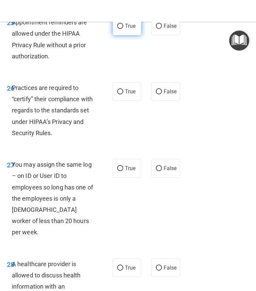
click at [121, 29] on input "True" at bounding box center [120, 26] width 6 height 5
radio input "true"
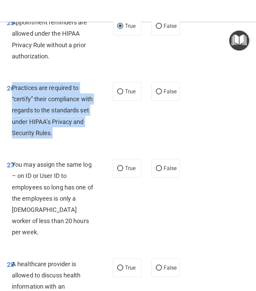
drag, startPoint x: 12, startPoint y: 100, endPoint x: 61, endPoint y: 142, distance: 64.8
click at [61, 139] on div "Practices are required to “certify” their compliance with regards to the standa…" at bounding box center [55, 110] width 87 height 56
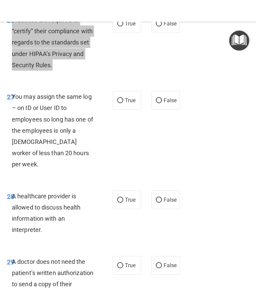
scroll to position [2131, 0]
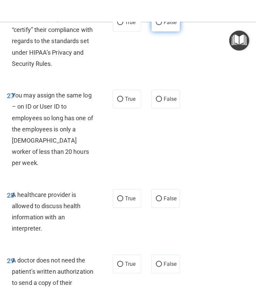
click at [155, 32] on label "False" at bounding box center [166, 22] width 29 height 19
click at [156, 25] on input "False" at bounding box center [159, 22] width 6 height 5
radio input "true"
click at [159, 102] on input "False" at bounding box center [159, 99] width 6 height 5
radio input "true"
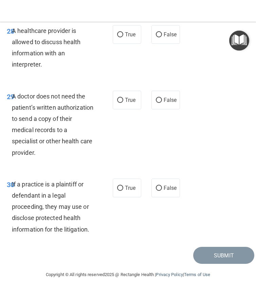
scroll to position [2292, 0]
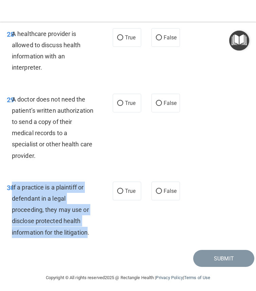
drag, startPoint x: 12, startPoint y: 187, endPoint x: 88, endPoint y: 228, distance: 86.5
click at [88, 228] on div "If a practice is a plaintiff or defendant in a legal proceeding, they may use o…" at bounding box center [55, 210] width 87 height 56
drag, startPoint x: 11, startPoint y: 99, endPoint x: 54, endPoint y: 152, distance: 68.1
click at [54, 152] on div "29 A doctor does not need the patient’s written authorization to send a copy of…" at bounding box center [60, 129] width 126 height 71
click at [121, 102] on input "True" at bounding box center [120, 103] width 6 height 5
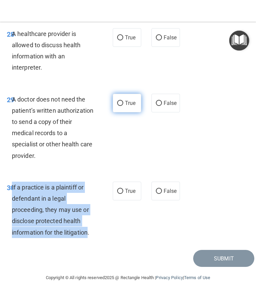
radio input "true"
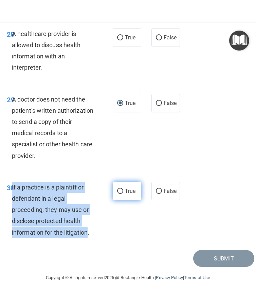
click at [121, 193] on input "True" at bounding box center [120, 191] width 6 height 5
radio input "true"
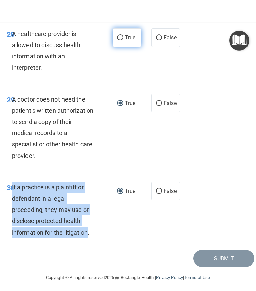
click at [118, 39] on input "True" at bounding box center [120, 37] width 6 height 5
radio input "true"
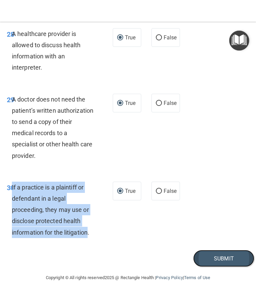
click at [227, 258] on button "Submit" at bounding box center [223, 258] width 61 height 17
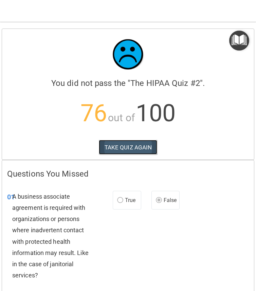
click at [128, 147] on button "TAKE QUIZ AGAIN" at bounding box center [128, 147] width 59 height 15
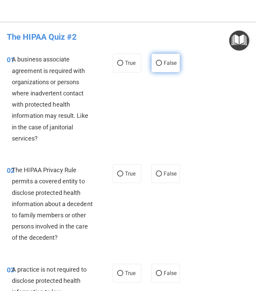
click at [158, 64] on input "False" at bounding box center [159, 63] width 6 height 5
radio input "true"
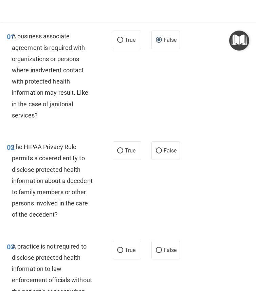
scroll to position [24, 0]
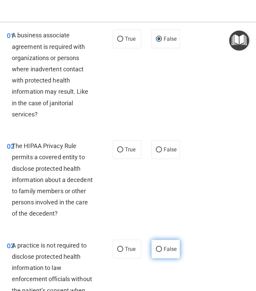
click at [158, 249] on input "False" at bounding box center [159, 249] width 6 height 5
radio input "true"
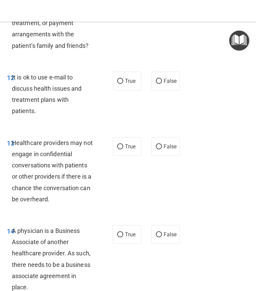
scroll to position [952, 0]
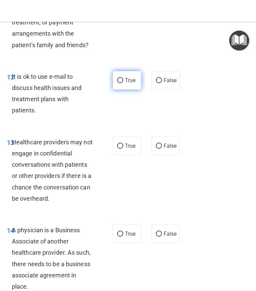
click at [120, 80] on input "True" at bounding box center [120, 80] width 6 height 5
radio input "true"
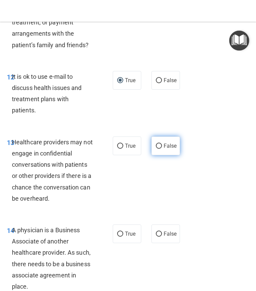
click at [158, 144] on input "False" at bounding box center [159, 146] width 6 height 5
radio input "true"
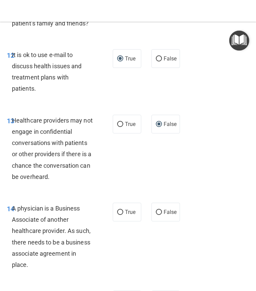
scroll to position [976, 0]
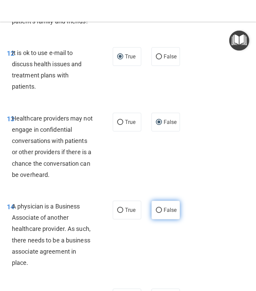
click at [159, 208] on input "False" at bounding box center [159, 210] width 6 height 5
radio input "true"
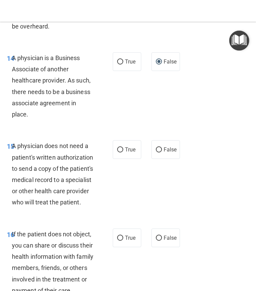
scroll to position [1125, 0]
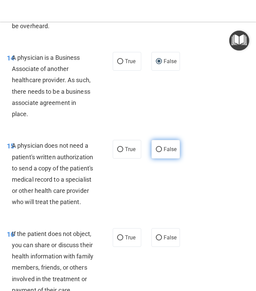
click at [159, 147] on input "False" at bounding box center [159, 149] width 6 height 5
radio input "true"
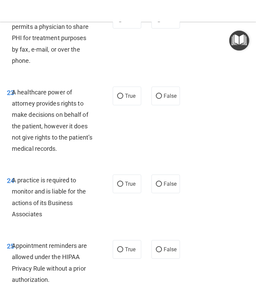
scroll to position [1857, 0]
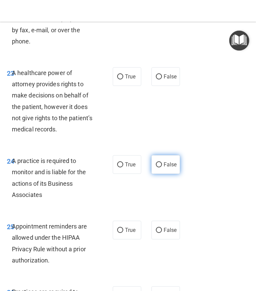
click at [160, 168] on input "False" at bounding box center [159, 164] width 6 height 5
radio input "true"
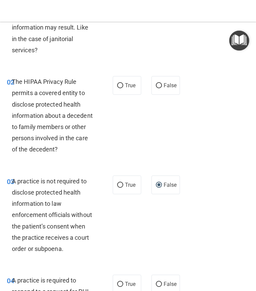
scroll to position [89, 0]
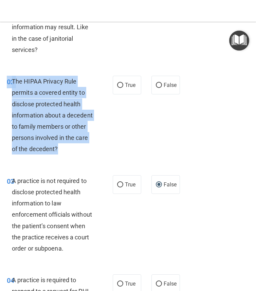
drag, startPoint x: 58, startPoint y: 150, endPoint x: 7, endPoint y: 83, distance: 84.1
click at [7, 83] on div "02 The HIPAA Privacy Rule permits a covered entity to disclose protected health…" at bounding box center [60, 117] width 126 height 83
click at [118, 85] on input "True" at bounding box center [120, 85] width 6 height 5
radio input "true"
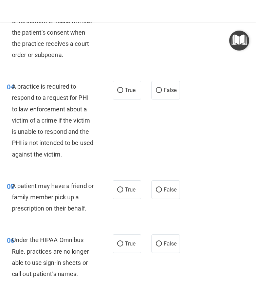
scroll to position [283, 0]
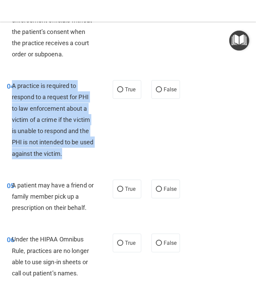
drag, startPoint x: 13, startPoint y: 86, endPoint x: 81, endPoint y: 155, distance: 96.6
click at [81, 155] on div "A practice is required to respond to a request for PHI to law enforcement about…" at bounding box center [55, 119] width 87 height 79
click at [120, 89] on input "True" at bounding box center [120, 89] width 6 height 5
radio input "true"
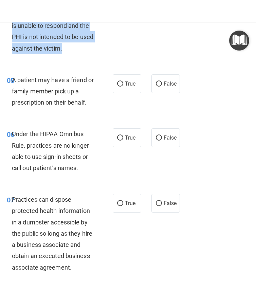
scroll to position [389, 0]
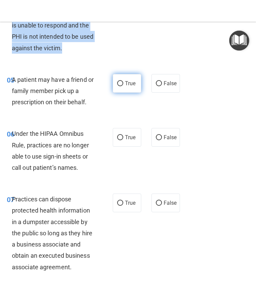
click at [120, 82] on input "True" at bounding box center [120, 83] width 6 height 5
radio input "true"
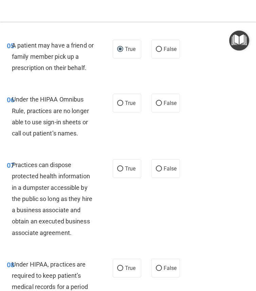
scroll to position [424, 0]
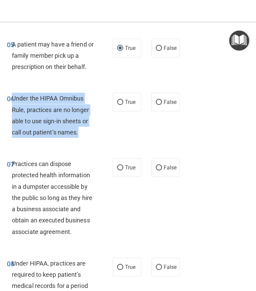
drag, startPoint x: 12, startPoint y: 98, endPoint x: 82, endPoint y: 136, distance: 79.5
click at [82, 136] on div "Under the HIPAA Omnibus Rule, practices are no longer able to use sign-in sheet…" at bounding box center [55, 115] width 87 height 45
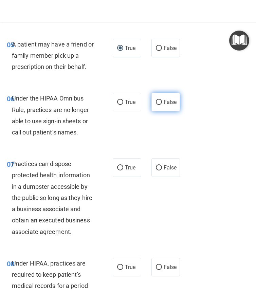
click at [167, 96] on label "False" at bounding box center [166, 102] width 29 height 19
click at [162, 100] on input "False" at bounding box center [159, 102] width 6 height 5
radio input "true"
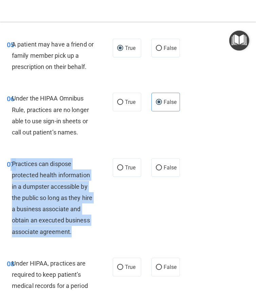
drag, startPoint x: 11, startPoint y: 165, endPoint x: 79, endPoint y: 229, distance: 94.0
click at [79, 229] on div "07 Practices can dispose protected health information in a dumpster accessible …" at bounding box center [60, 199] width 126 height 83
click at [161, 169] on input "False" at bounding box center [159, 167] width 6 height 5
radio input "true"
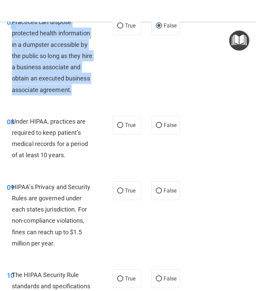
scroll to position [567, 0]
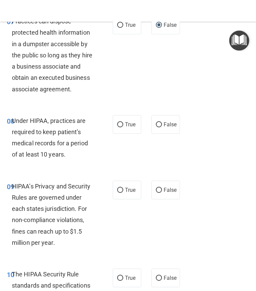
click at [126, 145] on div "08 Under HIPAA, practices are required to keep patient’s medical records for a …" at bounding box center [128, 140] width 253 height 66
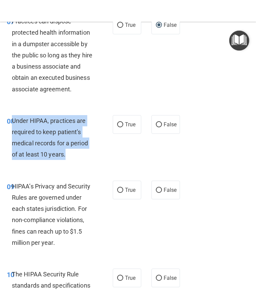
drag, startPoint x: 12, startPoint y: 121, endPoint x: 80, endPoint y: 158, distance: 77.7
click at [80, 158] on div "Under HIPAA, practices are required to keep patient’s medical records for a per…" at bounding box center [55, 137] width 87 height 45
click at [160, 124] on input "False" at bounding box center [159, 124] width 6 height 5
radio input "true"
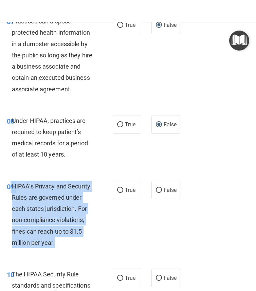
drag, startPoint x: 11, startPoint y: 187, endPoint x: 57, endPoint y: 244, distance: 73.9
click at [57, 244] on div "09 HIPAA’s Privacy and Security Rules are governed under each states jurisdicti…" at bounding box center [60, 216] width 126 height 71
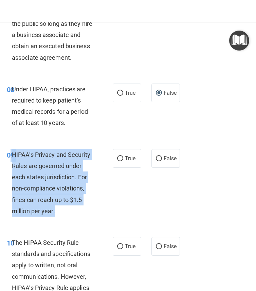
scroll to position [599, 0]
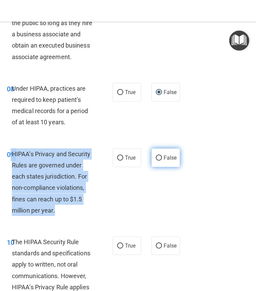
click at [158, 158] on input "False" at bounding box center [159, 158] width 6 height 5
radio input "true"
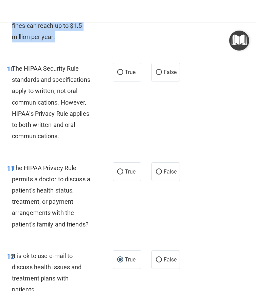
scroll to position [776, 0]
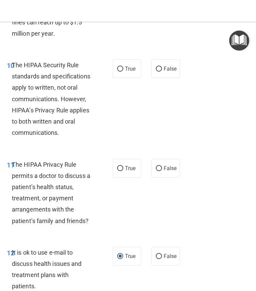
drag, startPoint x: 12, startPoint y: 64, endPoint x: 67, endPoint y: 129, distance: 85.3
click at [68, 129] on div "The HIPAA Security Rule standards and specifications apply to written, not oral…" at bounding box center [55, 98] width 87 height 79
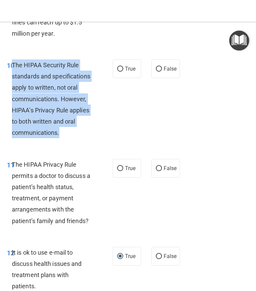
drag, startPoint x: 60, startPoint y: 135, endPoint x: 13, endPoint y: 65, distance: 84.6
click at [13, 65] on div "The HIPAA Security Rule standards and specifications apply to written, not oral…" at bounding box center [55, 98] width 87 height 79
click at [120, 67] on input "True" at bounding box center [120, 69] width 6 height 5
radio input "true"
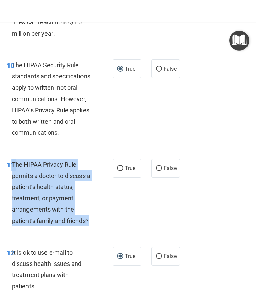
drag, startPoint x: 11, startPoint y: 163, endPoint x: 96, endPoint y: 221, distance: 103.0
click at [96, 221] on div "11 The HIPAA Privacy Rule permits a doctor to discuss a patient’s health status…" at bounding box center [60, 194] width 126 height 71
click at [120, 168] on input "True" at bounding box center [120, 168] width 6 height 5
radio input "true"
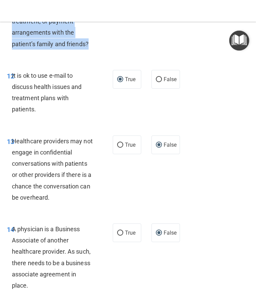
scroll to position [955, 0]
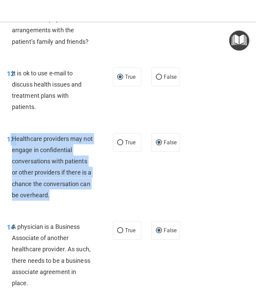
drag, startPoint x: 11, startPoint y: 127, endPoint x: 61, endPoint y: 184, distance: 77.0
click at [61, 184] on div "13 Healthcare providers may not engage in confidential conversations with patie…" at bounding box center [60, 168] width 126 height 71
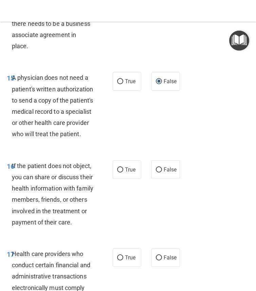
scroll to position [1203, 0]
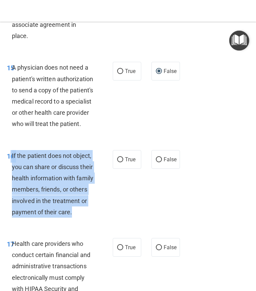
drag, startPoint x: 25, startPoint y: 223, endPoint x: 12, endPoint y: 159, distance: 65.9
click at [12, 159] on span "If the patient does not object, you can share or discuss their health informati…" at bounding box center [53, 184] width 82 height 64
click at [120, 157] on input "True" at bounding box center [120, 159] width 6 height 5
radio input "true"
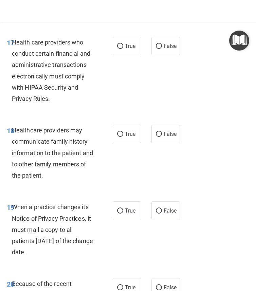
scroll to position [1408, 0]
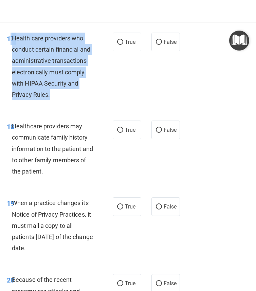
drag, startPoint x: 10, startPoint y: 50, endPoint x: 58, endPoint y: 106, distance: 74.4
click at [58, 104] on div "17 Health care providers who conduct certain financial and administrative trans…" at bounding box center [60, 68] width 126 height 71
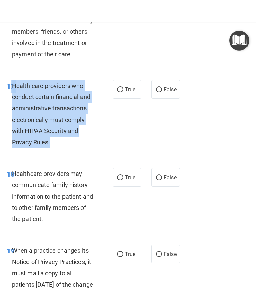
scroll to position [1362, 0]
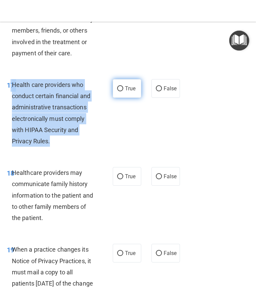
click at [120, 91] on input "True" at bounding box center [120, 88] width 6 height 5
radio input "true"
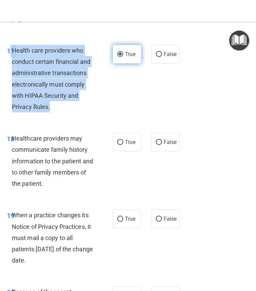
scroll to position [1408, 0]
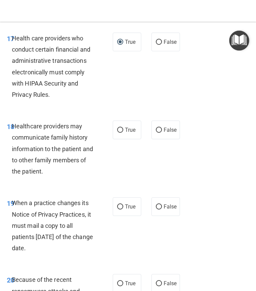
drag, startPoint x: 12, startPoint y: 138, endPoint x: 45, endPoint y: 182, distance: 55.6
click at [45, 177] on div "Healthcare providers may communicate family history information to the patient …" at bounding box center [55, 149] width 87 height 56
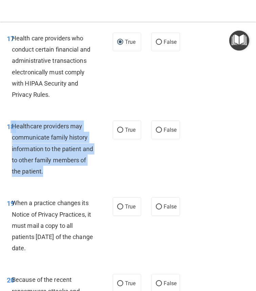
drag, startPoint x: 45, startPoint y: 182, endPoint x: 9, endPoint y: 140, distance: 55.2
click at [9, 140] on div "18 Healthcare providers may communicate family history information to the patie…" at bounding box center [60, 151] width 126 height 60
click at [119, 133] on input "True" at bounding box center [120, 130] width 6 height 5
radio input "true"
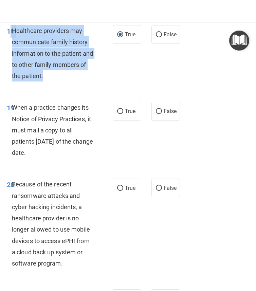
scroll to position [1539, 0]
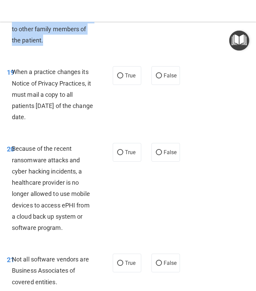
drag, startPoint x: 13, startPoint y: 83, endPoint x: 58, endPoint y: 125, distance: 61.5
click at [58, 123] on div "When a practice changes its Notice of Privacy Practices, it must mail a copy to…" at bounding box center [55, 94] width 87 height 56
click at [159, 78] on input "False" at bounding box center [159, 75] width 6 height 5
radio input "true"
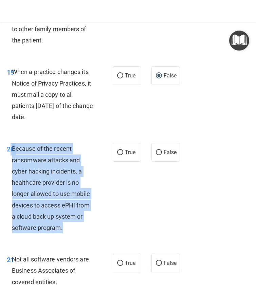
drag, startPoint x: 11, startPoint y: 160, endPoint x: 68, endPoint y: 237, distance: 96.2
click at [68, 237] on div "20 Because of the recent ransomware attacks and cyber hacking incidents, a heal…" at bounding box center [60, 190] width 126 height 94
click at [157, 155] on input "False" at bounding box center [159, 152] width 6 height 5
radio input "true"
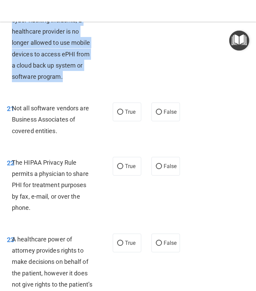
scroll to position [1700, 0]
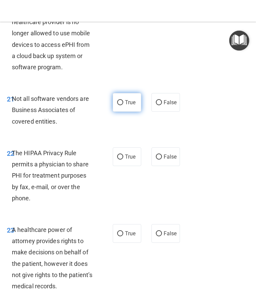
click at [125, 106] on span "True" at bounding box center [130, 102] width 11 height 6
click at [123, 105] on input "True" at bounding box center [120, 102] width 6 height 5
radio input "true"
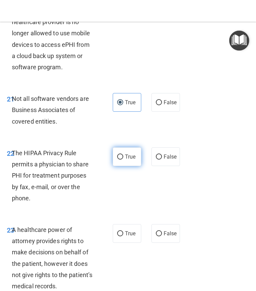
click at [124, 166] on label "True" at bounding box center [127, 156] width 29 height 19
click at [123, 160] on input "True" at bounding box center [120, 157] width 6 height 5
radio input "true"
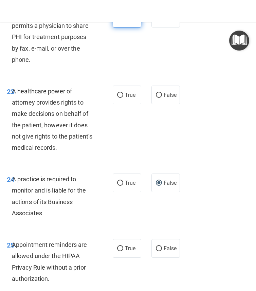
scroll to position [1839, 0]
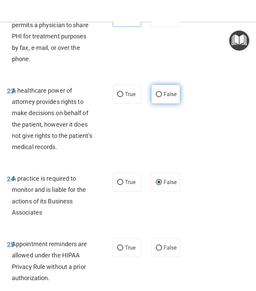
click at [162, 104] on label "False" at bounding box center [166, 94] width 29 height 19
click at [162, 97] on input "False" at bounding box center [159, 94] width 6 height 5
radio input "true"
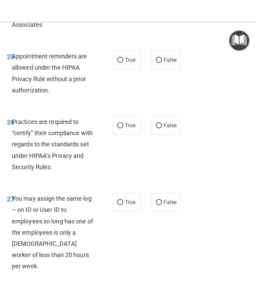
scroll to position [2034, 0]
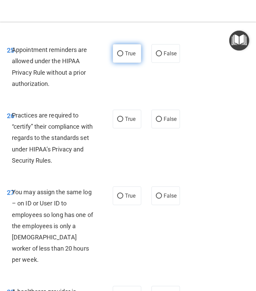
click at [118, 56] on input "True" at bounding box center [120, 53] width 6 height 5
radio input "true"
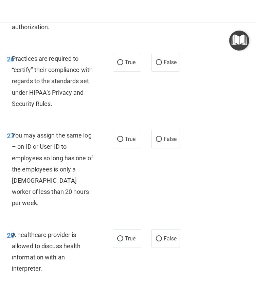
scroll to position [2102, 0]
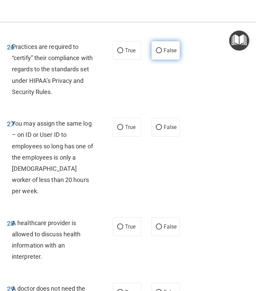
click at [160, 53] on input "False" at bounding box center [159, 50] width 6 height 5
radio input "true"
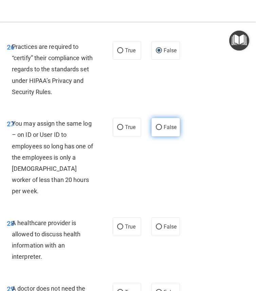
click at [161, 130] on input "False" at bounding box center [159, 127] width 6 height 5
radio input "true"
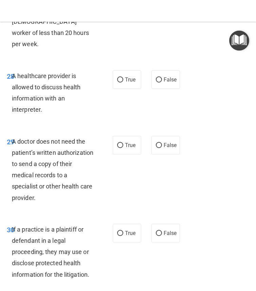
scroll to position [2265, 0]
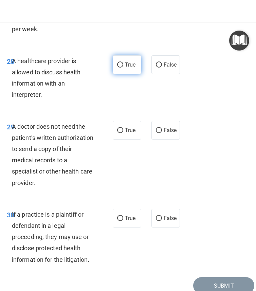
click at [133, 64] on span "True" at bounding box center [130, 64] width 11 height 6
click at [123, 64] on input "True" at bounding box center [120, 65] width 6 height 5
radio input "true"
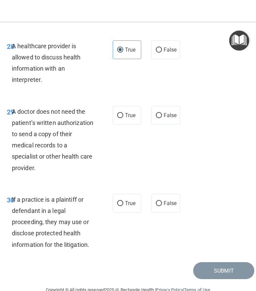
scroll to position [2295, 0]
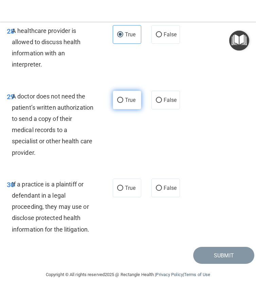
click at [122, 99] on input "True" at bounding box center [120, 100] width 6 height 5
radio input "true"
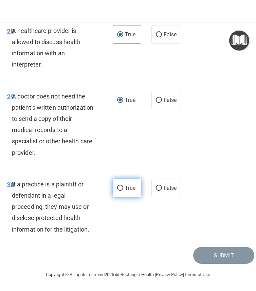
click at [118, 191] on label "True" at bounding box center [127, 188] width 29 height 19
click at [118, 191] on input "True" at bounding box center [120, 188] width 6 height 5
radio input "true"
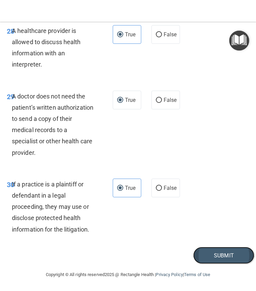
click at [222, 255] on button "Submit" at bounding box center [223, 255] width 61 height 17
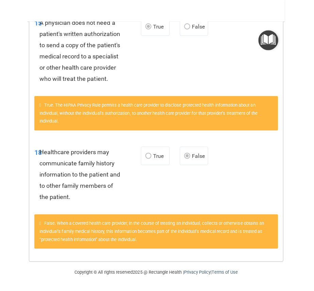
scroll to position [174, 0]
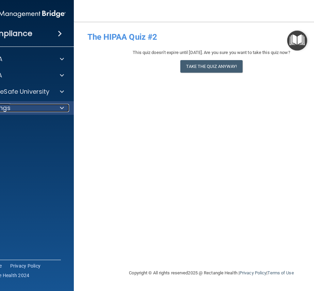
click at [51, 107] on div "Settings" at bounding box center [10, 108] width 84 height 8
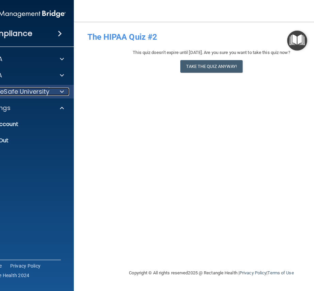
click at [65, 91] on div at bounding box center [60, 92] width 17 height 8
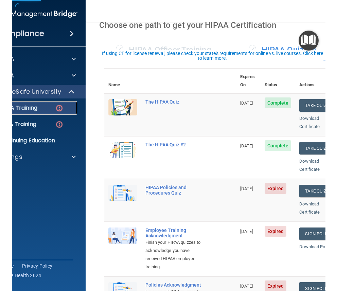
scroll to position [90, 0]
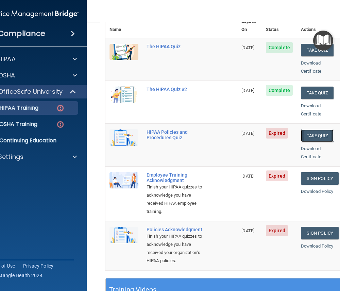
click at [309, 129] on button "Take Quiz" at bounding box center [317, 135] width 33 height 13
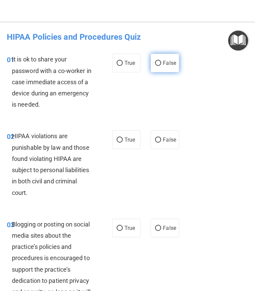
click at [153, 64] on label "False" at bounding box center [165, 63] width 28 height 19
click at [155, 64] on input "False" at bounding box center [158, 63] width 6 height 5
radio input "true"
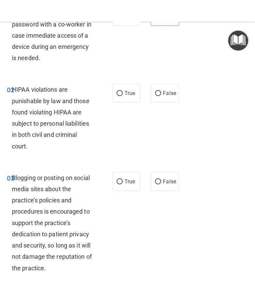
scroll to position [47, 0]
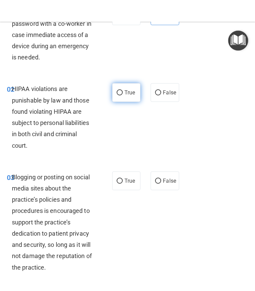
click at [124, 93] on span "True" at bounding box center [129, 92] width 11 height 6
click at [123, 93] on input "True" at bounding box center [120, 92] width 6 height 5
radio input "true"
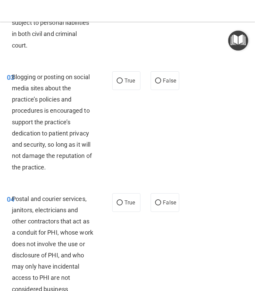
scroll to position [148, 0]
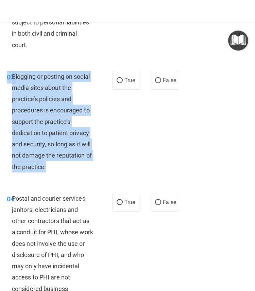
drag, startPoint x: 48, startPoint y: 167, endPoint x: 17, endPoint y: 69, distance: 102.9
click at [17, 69] on div "03 Blogging or posting on social media sites about the practice’s policies and …" at bounding box center [127, 124] width 251 height 122
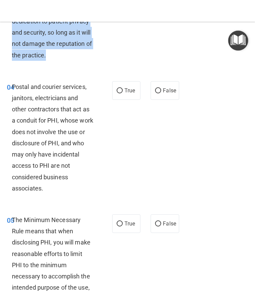
scroll to position [267, 0]
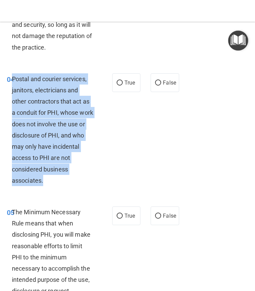
drag, startPoint x: 12, startPoint y: 79, endPoint x: 51, endPoint y: 176, distance: 104.4
click at [51, 176] on div "Postal and courier services, janitors, electricians and other contractors that …" at bounding box center [55, 129] width 87 height 113
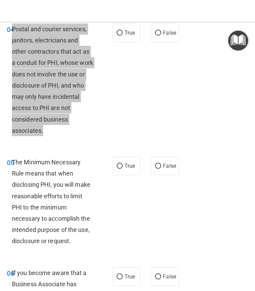
scroll to position [314, 0]
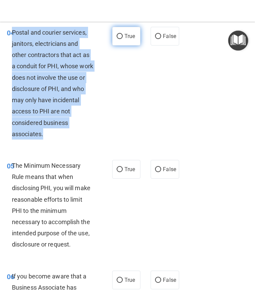
click at [120, 36] on input "True" at bounding box center [120, 36] width 6 height 5
radio input "true"
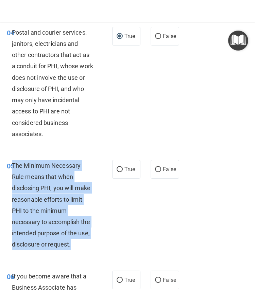
drag, startPoint x: 12, startPoint y: 165, endPoint x: 77, endPoint y: 246, distance: 104.1
click at [77, 246] on div "The Minimum Necessary Rule means that when disclosing PHI, you will make reason…" at bounding box center [55, 205] width 87 height 90
click at [119, 168] on input "True" at bounding box center [120, 169] width 6 height 5
radio input "true"
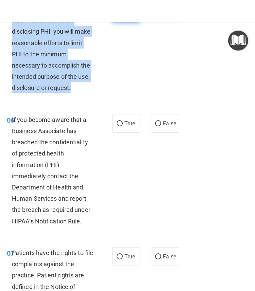
scroll to position [482, 0]
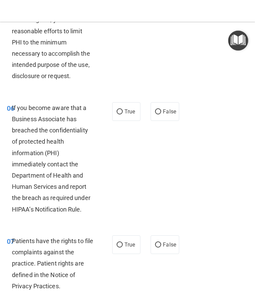
drag, startPoint x: 12, startPoint y: 107, endPoint x: 71, endPoint y: 198, distance: 109.3
click at [74, 201] on span "If you become aware that a Business Associate has breached the confidentiality …" at bounding box center [51, 158] width 78 height 109
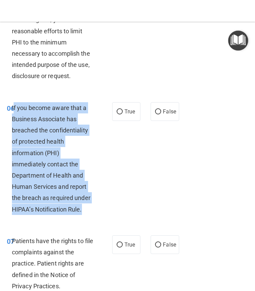
drag, startPoint x: 84, startPoint y: 208, endPoint x: 14, endPoint y: 110, distance: 120.9
click at [14, 110] on div "If you become aware that a Business Associate has breached the confidentiality …" at bounding box center [55, 158] width 87 height 113
click at [156, 111] on input "False" at bounding box center [158, 111] width 6 height 5
radio input "true"
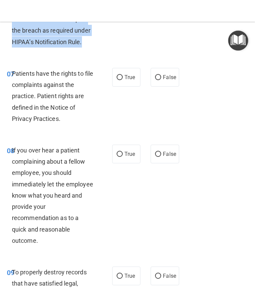
scroll to position [651, 0]
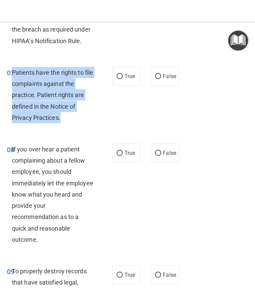
drag, startPoint x: 13, startPoint y: 72, endPoint x: 67, endPoint y: 115, distance: 69.5
click at [67, 115] on div "Patients have the rights to file complaints against the practice. Patient right…" at bounding box center [55, 95] width 87 height 56
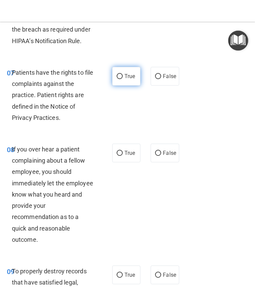
click at [116, 81] on label "True" at bounding box center [126, 76] width 28 height 19
click at [117, 79] on input "True" at bounding box center [120, 76] width 6 height 5
radio input "true"
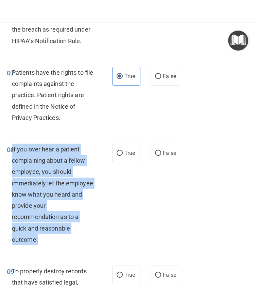
drag, startPoint x: 13, startPoint y: 149, endPoint x: 49, endPoint y: 236, distance: 94.1
click at [49, 236] on div "If you over hear a patient complaining about a fellow employee, you should imme…" at bounding box center [55, 195] width 87 height 102
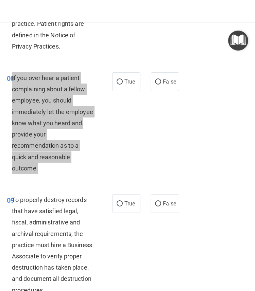
scroll to position [730, 0]
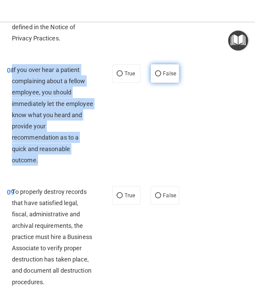
click at [158, 73] on input "False" at bounding box center [158, 73] width 6 height 5
radio input "true"
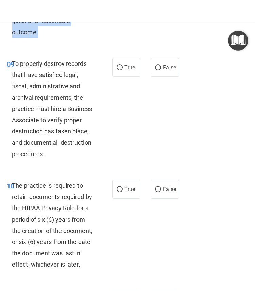
scroll to position [862, 0]
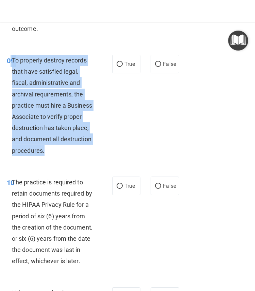
drag, startPoint x: 12, startPoint y: 59, endPoint x: 46, endPoint y: 146, distance: 93.6
click at [46, 146] on div "To properly destroy records that have satisfied legal, fiscal, administrative a…" at bounding box center [55, 106] width 87 height 102
click at [158, 65] on input "False" at bounding box center [158, 64] width 6 height 5
radio input "true"
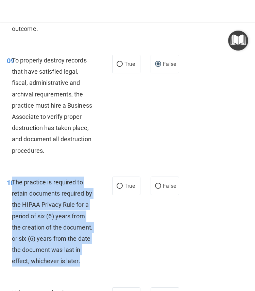
drag, startPoint x: 12, startPoint y: 183, endPoint x: 82, endPoint y: 259, distance: 103.1
click at [82, 259] on div "The practice is required to retain documents required by the HIPAA Privacy Rule…" at bounding box center [55, 222] width 87 height 90
click at [119, 187] on input "True" at bounding box center [120, 186] width 6 height 5
radio input "true"
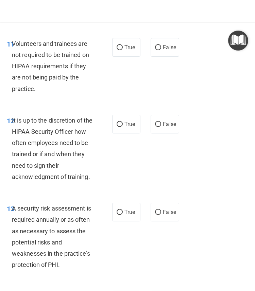
scroll to position [1116, 0]
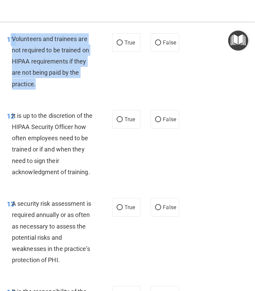
drag, startPoint x: 11, startPoint y: 37, endPoint x: 48, endPoint y: 82, distance: 58.0
click at [48, 82] on div "11 Volunteers and trainees are not required to be trained on HIPAA requirements…" at bounding box center [60, 63] width 126 height 60
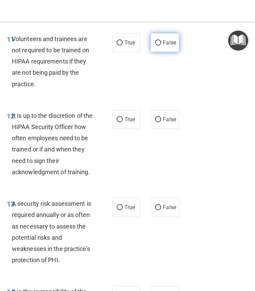
click at [157, 46] on label "False" at bounding box center [165, 42] width 28 height 19
click at [157, 46] on input "False" at bounding box center [158, 42] width 6 height 5
radio input "true"
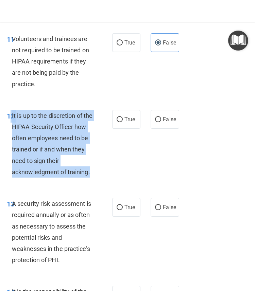
drag, startPoint x: 11, startPoint y: 116, endPoint x: 92, endPoint y: 172, distance: 98.3
click at [92, 172] on div "12 It is up to the discretion of the HIPAA Security Officer how often employees…" at bounding box center [60, 145] width 126 height 71
click at [160, 120] on input "False" at bounding box center [158, 119] width 6 height 5
radio input "true"
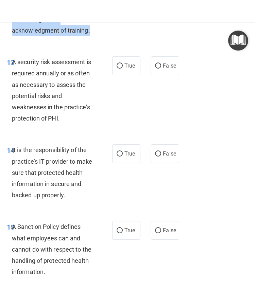
scroll to position [1264, 0]
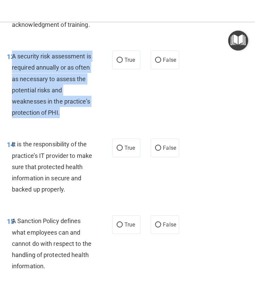
drag, startPoint x: 12, startPoint y: 56, endPoint x: 68, endPoint y: 111, distance: 78.3
click at [68, 111] on div "A security risk assessment is required annually or as often as necessary to ass…" at bounding box center [55, 85] width 87 height 68
click at [121, 62] on input "True" at bounding box center [120, 60] width 6 height 5
radio input "true"
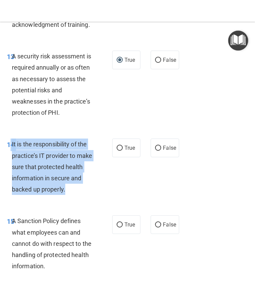
drag, startPoint x: 11, startPoint y: 144, endPoint x: 70, endPoint y: 189, distance: 74.7
click at [70, 189] on div "14 It is the responsibility of the practice’s IT provider to make sure that pro…" at bounding box center [60, 169] width 126 height 60
click at [157, 148] on input "False" at bounding box center [158, 148] width 6 height 5
radio input "true"
click at [157, 148] on input "False" at bounding box center [158, 148] width 6 height 5
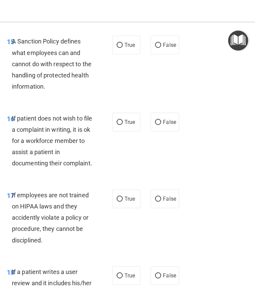
scroll to position [1447, 0]
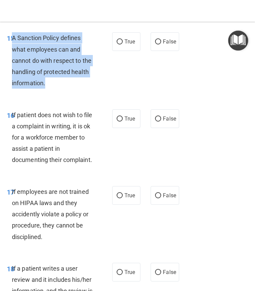
drag, startPoint x: 12, startPoint y: 39, endPoint x: 63, endPoint y: 83, distance: 67.5
click at [63, 83] on div "A Sanction Policy defines what employees can and cannot do with respect to the …" at bounding box center [55, 60] width 87 height 56
click at [158, 42] on input "False" at bounding box center [158, 41] width 6 height 5
radio input "true"
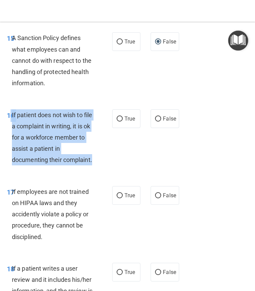
drag, startPoint x: 12, startPoint y: 115, endPoint x: 94, endPoint y: 165, distance: 96.4
click at [94, 165] on div "16 If patient does not wish to file a complaint in writing, it is ok for a work…" at bounding box center [60, 139] width 126 height 60
click at [118, 119] on input "True" at bounding box center [120, 119] width 6 height 5
radio input "true"
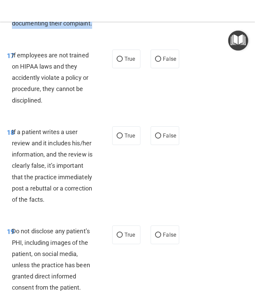
scroll to position [1590, 0]
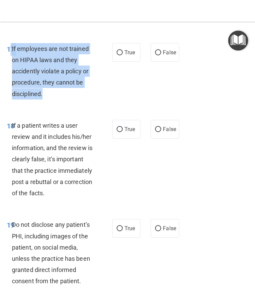
drag, startPoint x: 11, startPoint y: 48, endPoint x: 58, endPoint y: 102, distance: 72.5
click at [58, 102] on div "17 If employees are not trained on HIPAA laws and they accidently violate a pol…" at bounding box center [60, 73] width 126 height 60
click at [159, 51] on input "False" at bounding box center [158, 52] width 6 height 5
radio input "true"
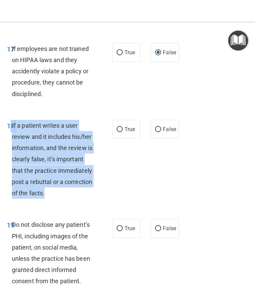
drag, startPoint x: 11, startPoint y: 125, endPoint x: 56, endPoint y: 191, distance: 79.4
click at [56, 191] on div "18 If a patient writes a user review and it includes his/her information, and t…" at bounding box center [60, 161] width 126 height 83
click at [158, 129] on input "False" at bounding box center [158, 129] width 6 height 5
radio input "true"
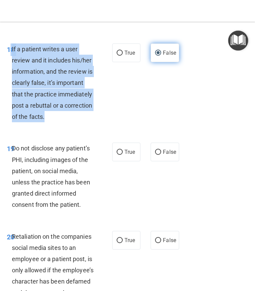
scroll to position [1683, 0]
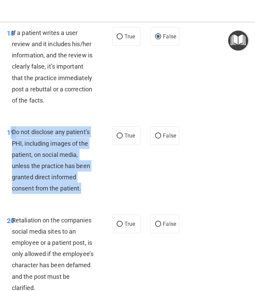
drag, startPoint x: 11, startPoint y: 130, endPoint x: 90, endPoint y: 187, distance: 96.8
click at [90, 187] on div "19 Do not disclose any patient’s PHI, including images of the patient, on socia…" at bounding box center [60, 161] width 126 height 71
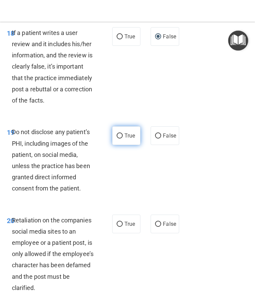
click at [121, 131] on label "True" at bounding box center [126, 135] width 28 height 19
click at [121, 134] on input "True" at bounding box center [120, 136] width 6 height 5
radio input "true"
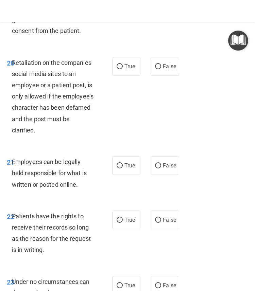
scroll to position [1842, 0]
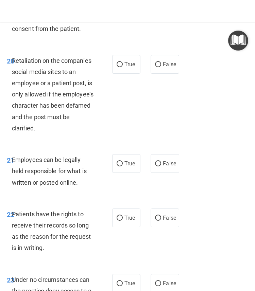
drag, startPoint x: 12, startPoint y: 58, endPoint x: 68, endPoint y: 129, distance: 90.4
click at [68, 129] on div "Retaliation on the companies social media sites to an employee or a patient pos…" at bounding box center [55, 94] width 87 height 79
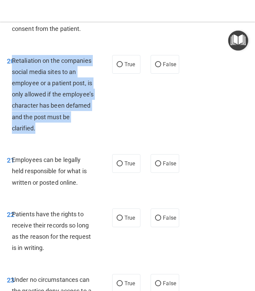
drag, startPoint x: 63, startPoint y: 128, endPoint x: 12, endPoint y: 63, distance: 82.8
click at [12, 63] on div "Retaliation on the companies social media sites to an employee or a patient pos…" at bounding box center [55, 94] width 87 height 79
click at [157, 67] on input "False" at bounding box center [158, 64] width 6 height 5
radio input "true"
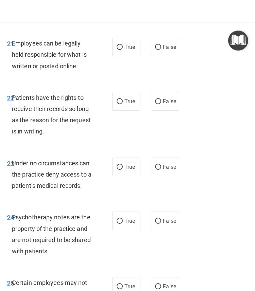
scroll to position [1963, 0]
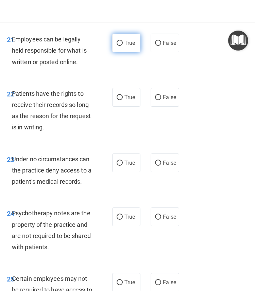
click at [121, 46] on label "True" at bounding box center [126, 43] width 28 height 19
click at [121, 46] on input "True" at bounding box center [120, 43] width 6 height 5
radio input "true"
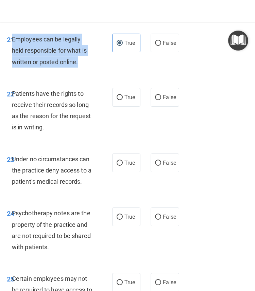
drag, startPoint x: 12, startPoint y: 39, endPoint x: 96, endPoint y: 63, distance: 87.0
click at [96, 63] on div "Employees can be legally held responsible for what is written or posted online." at bounding box center [55, 51] width 87 height 34
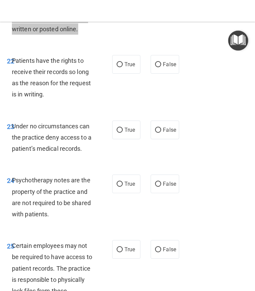
scroll to position [1998, 0]
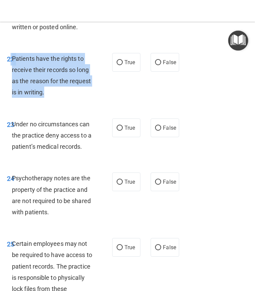
drag, startPoint x: 48, startPoint y: 91, endPoint x: 12, endPoint y: 61, distance: 46.6
click at [12, 61] on div "22 Patients have the rights to receive their records so long as the reason for …" at bounding box center [60, 77] width 126 height 49
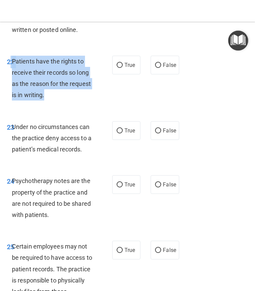
scroll to position [1981, 0]
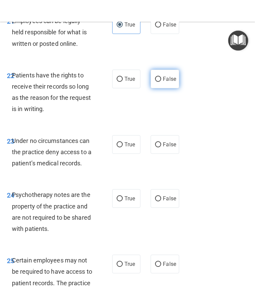
click at [156, 83] on label "False" at bounding box center [165, 79] width 28 height 19
click at [156, 82] on input "False" at bounding box center [158, 79] width 6 height 5
radio input "true"
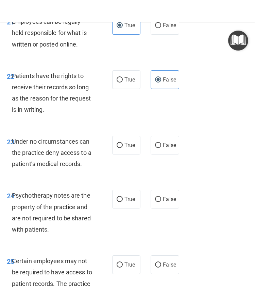
scroll to position [1973, 0]
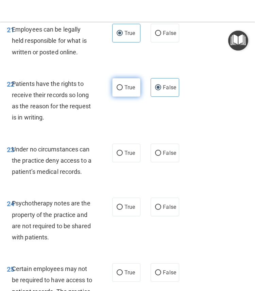
click at [128, 88] on span "True" at bounding box center [129, 87] width 11 height 6
click at [123, 88] on input "True" at bounding box center [120, 87] width 6 height 5
radio input "true"
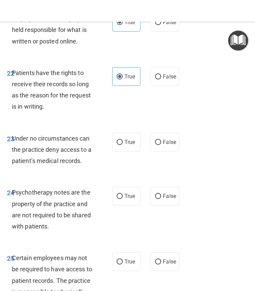
scroll to position [1983, 0]
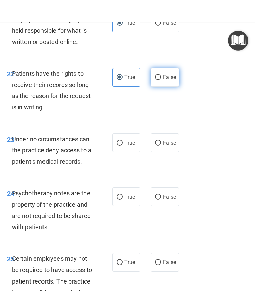
click at [156, 78] on input "False" at bounding box center [158, 77] width 6 height 5
radio input "true"
radio input "false"
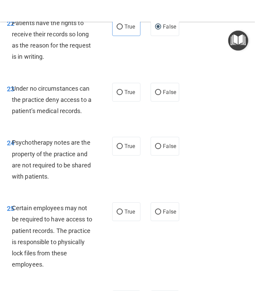
scroll to position [2034, 0]
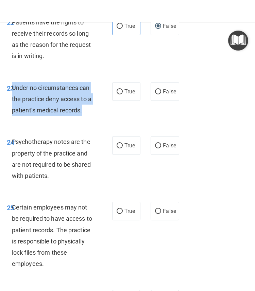
drag, startPoint x: 82, startPoint y: 112, endPoint x: 13, endPoint y: 87, distance: 73.6
click at [13, 87] on div "Under no circumstances can the practice deny access to a patient’s medical reco…" at bounding box center [55, 99] width 87 height 34
click at [157, 92] on input "False" at bounding box center [158, 91] width 6 height 5
radio input "true"
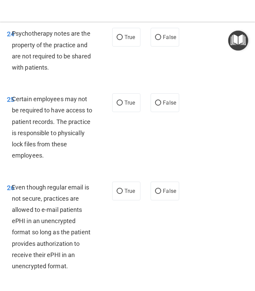
scroll to position [2145, 0]
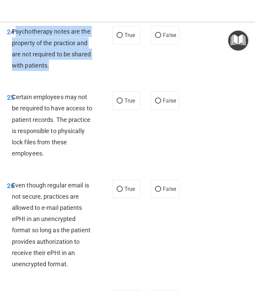
drag, startPoint x: 53, startPoint y: 68, endPoint x: 15, endPoint y: 33, distance: 51.5
click at [15, 33] on div "Psychotherapy notes are the property of the practice and are not required to be…" at bounding box center [55, 48] width 87 height 45
click at [119, 38] on input "True" at bounding box center [120, 35] width 6 height 5
radio input "true"
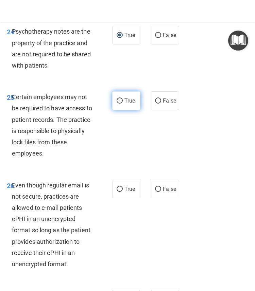
click at [115, 101] on label "True" at bounding box center [126, 100] width 28 height 19
click at [117, 101] on input "True" at bounding box center [120, 101] width 6 height 5
radio input "true"
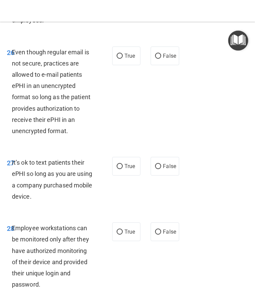
scroll to position [2285, 0]
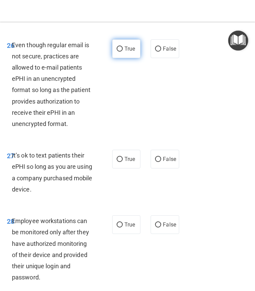
click at [124, 48] on span "True" at bounding box center [129, 49] width 11 height 6
click at [123, 48] on input "True" at bounding box center [120, 49] width 6 height 5
radio input "true"
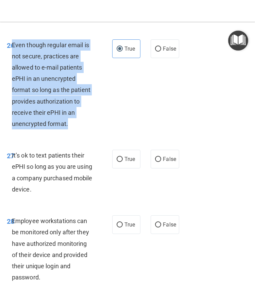
drag, startPoint x: 69, startPoint y: 124, endPoint x: 13, endPoint y: 47, distance: 95.5
click at [13, 47] on div "Even though regular email is not secure, practices are allowed to e-mail patien…" at bounding box center [55, 84] width 87 height 90
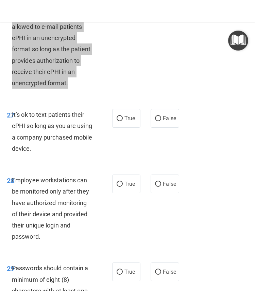
scroll to position [2326, 0]
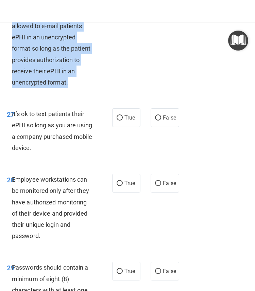
drag, startPoint x: 31, startPoint y: 148, endPoint x: 12, endPoint y: 116, distance: 37.6
click at [12, 116] on span "It’s ok to text patients their ePHI so long as you are using a company purchase…" at bounding box center [52, 130] width 81 height 41
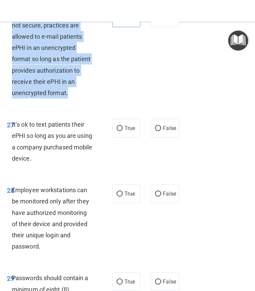
scroll to position [2306, 0]
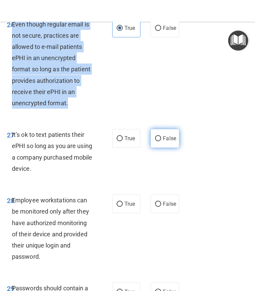
click at [158, 141] on input "False" at bounding box center [158, 138] width 6 height 5
radio input "true"
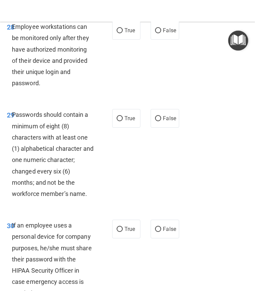
scroll to position [2469, 0]
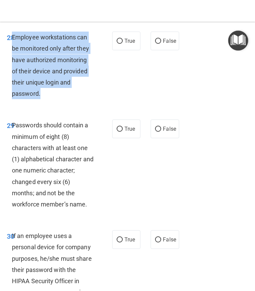
drag, startPoint x: 41, startPoint y: 93, endPoint x: 13, endPoint y: 35, distance: 64.6
click at [13, 35] on div "Employee workstations can be monitored only after they have authorized monitori…" at bounding box center [55, 66] width 87 height 68
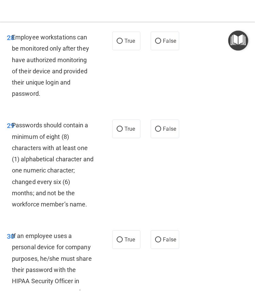
drag, startPoint x: 12, startPoint y: 127, endPoint x: 40, endPoint y: 173, distance: 54.2
click at [40, 173] on span "Passwords should contain a minimum of eight (8) characters with at least one (1…" at bounding box center [53, 165] width 82 height 86
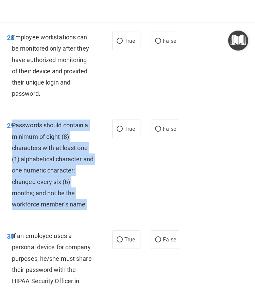
drag, startPoint x: 90, startPoint y: 206, endPoint x: 14, endPoint y: 129, distance: 108.6
click at [14, 129] on div "Passwords should contain a minimum of eight (8) characters with at least one (1…" at bounding box center [55, 165] width 87 height 90
click at [159, 40] on input "False" at bounding box center [158, 41] width 6 height 5
radio input "true"
click at [121, 128] on input "True" at bounding box center [120, 129] width 6 height 5
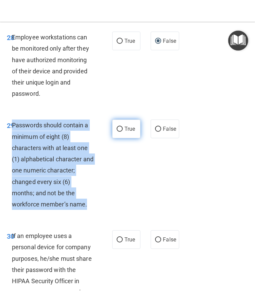
radio input "true"
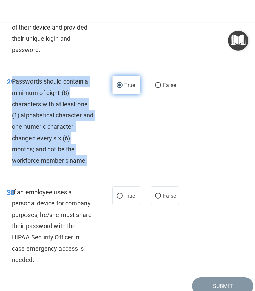
scroll to position [2544, 0]
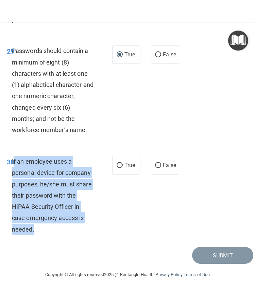
drag, startPoint x: 13, startPoint y: 162, endPoint x: 57, endPoint y: 231, distance: 81.3
click at [57, 231] on div "If an employee uses a personal device for company purposes, he/she must share t…" at bounding box center [55, 195] width 87 height 79
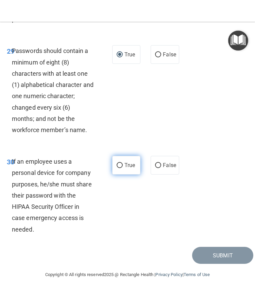
click at [116, 161] on label "True" at bounding box center [126, 165] width 28 height 19
click at [117, 163] on input "True" at bounding box center [120, 165] width 6 height 5
radio input "true"
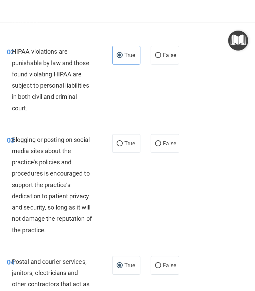
scroll to position [85, 0]
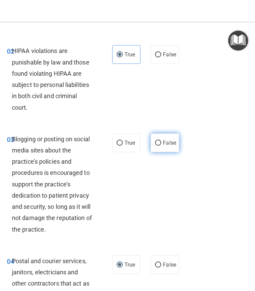
click at [157, 144] on input "False" at bounding box center [158, 143] width 6 height 5
radio input "true"
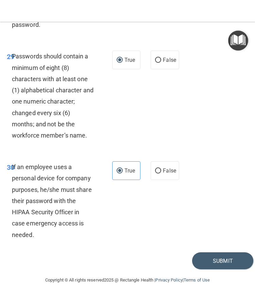
scroll to position [2544, 0]
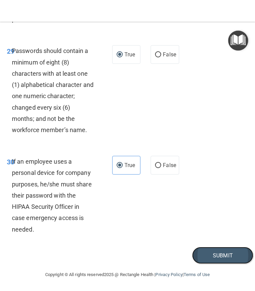
click at [216, 260] on button "Submit" at bounding box center [222, 255] width 61 height 17
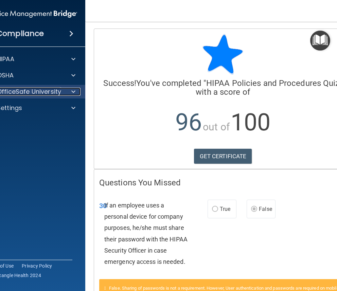
click at [73, 93] on span at bounding box center [73, 92] width 4 height 8
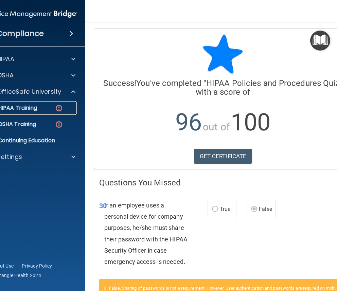
click at [31, 108] on p "HIPAA Training" at bounding box center [9, 108] width 56 height 7
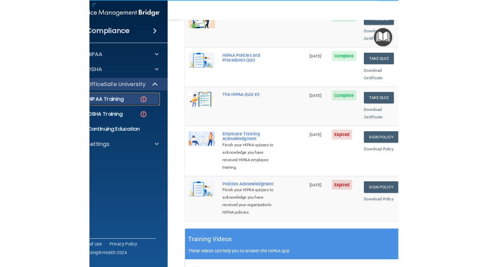
scroll to position [134, 0]
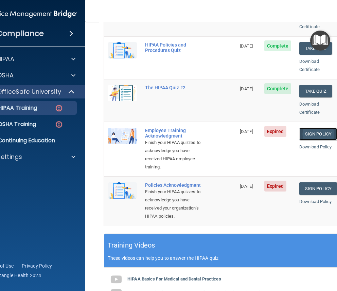
click at [315, 128] on link "Sign Policy" at bounding box center [318, 134] width 38 height 13
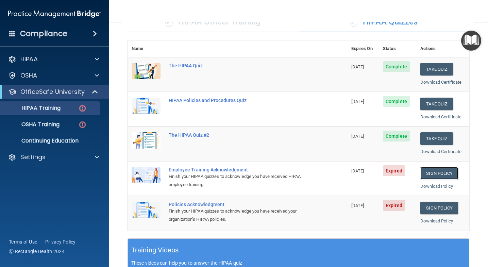
scroll to position [51, 0]
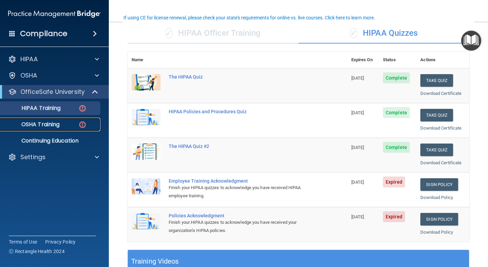
click at [61, 127] on div "OSHA Training" at bounding box center [50, 124] width 93 height 7
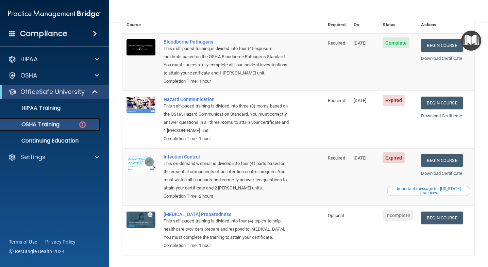
scroll to position [86, 0]
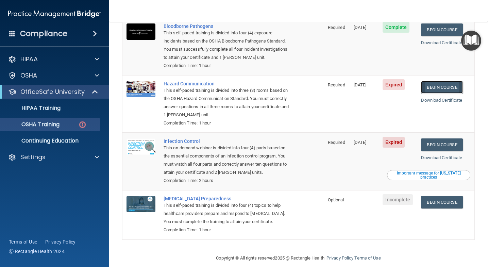
click at [444, 81] on link "Begin Course" at bounding box center [441, 87] width 41 height 13
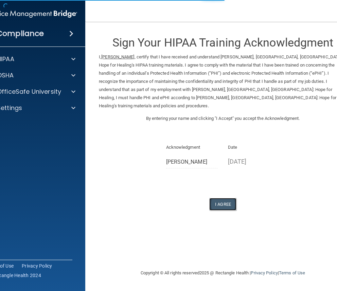
click at [225, 199] on button "I Agree" at bounding box center [222, 204] width 27 height 13
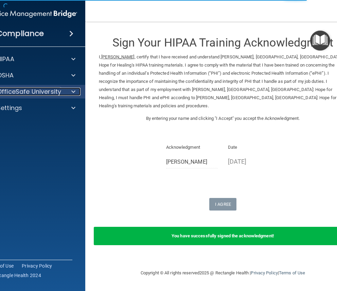
click at [72, 94] on span at bounding box center [73, 92] width 4 height 8
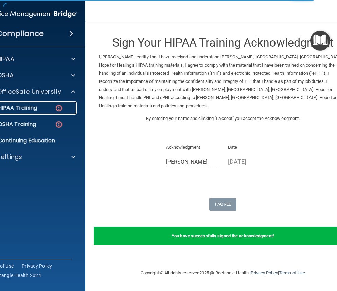
click at [49, 109] on div "HIPAA Training" at bounding box center [27, 108] width 93 height 7
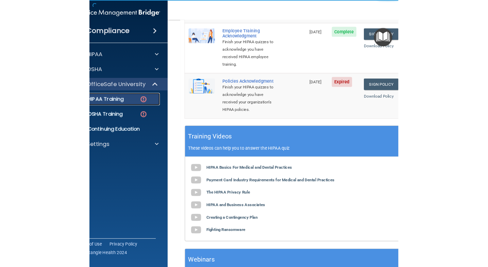
scroll to position [170, 0]
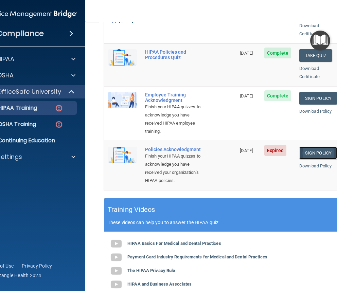
click at [318, 147] on link "Sign Policy" at bounding box center [318, 153] width 38 height 13
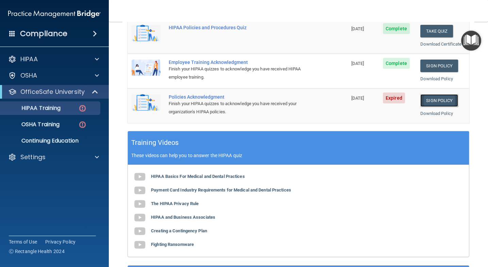
scroll to position [162, 0]
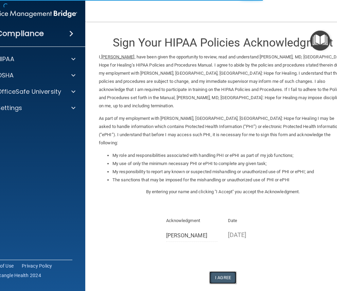
click at [215, 271] on button "I Agree" at bounding box center [222, 277] width 27 height 13
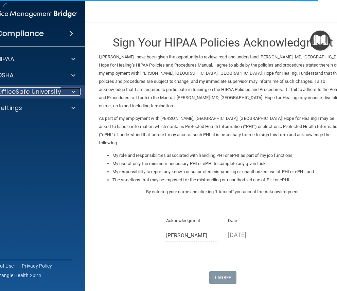
click at [67, 90] on div at bounding box center [72, 92] width 17 height 8
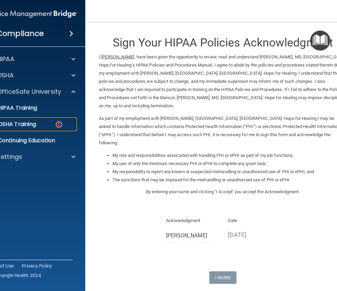
click at [41, 122] on div "OSHA Training" at bounding box center [27, 124] width 93 height 7
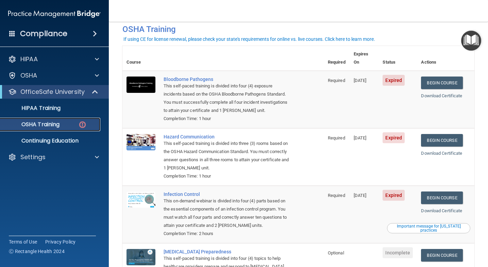
scroll to position [31, 0]
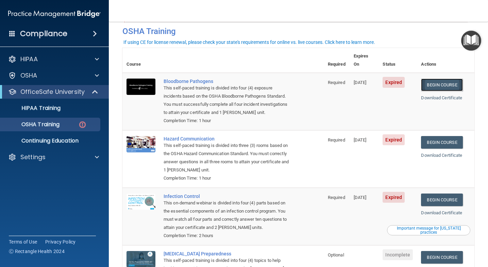
click at [337, 78] on link "Begin Course" at bounding box center [441, 84] width 41 height 13
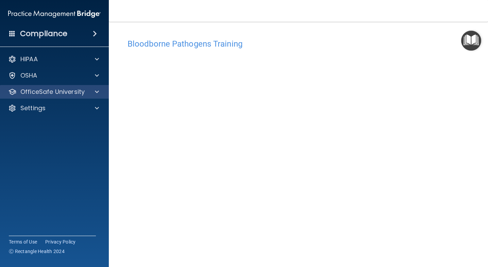
click at [83, 96] on div "OfficeSafe University" at bounding box center [54, 92] width 109 height 14
click at [96, 96] on div "OfficeSafe University" at bounding box center [54, 92] width 109 height 14
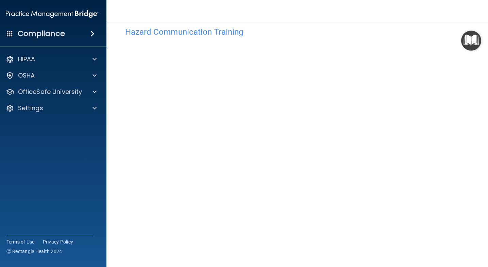
scroll to position [12, 0]
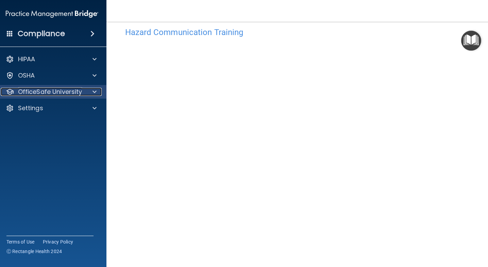
click at [83, 93] on div "OfficeSafe University" at bounding box center [43, 92] width 84 height 8
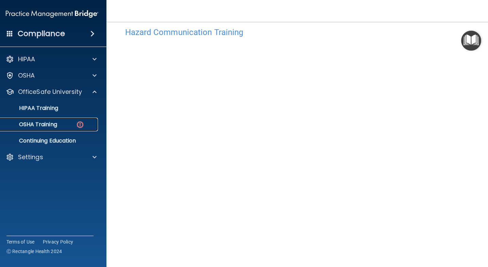
click at [58, 124] on div "OSHA Training" at bounding box center [48, 124] width 93 height 7
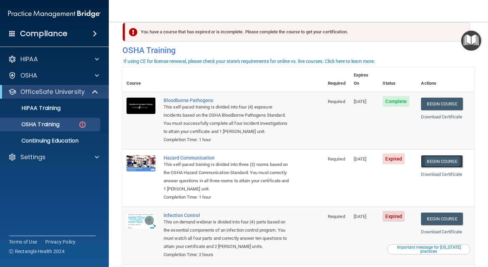
click at [434, 156] on link "Begin Course" at bounding box center [441, 161] width 41 height 13
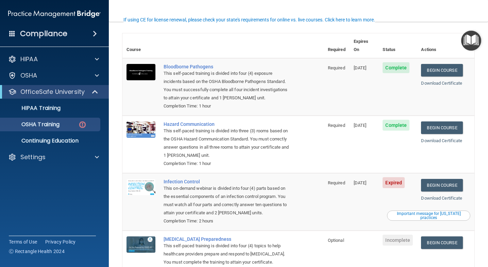
scroll to position [86, 0]
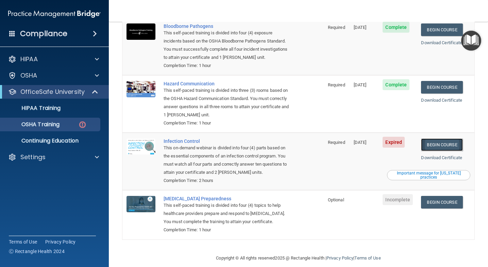
click at [446, 138] on link "Begin Course" at bounding box center [441, 144] width 41 height 13
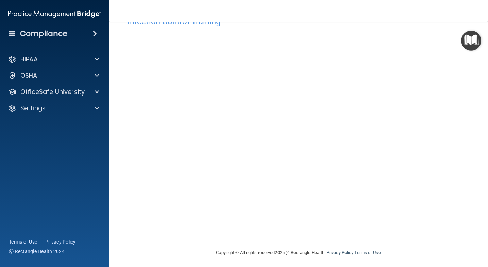
scroll to position [24, 0]
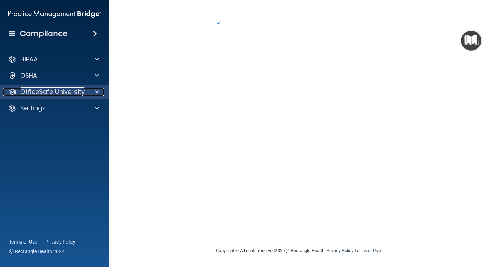
click at [88, 91] on div at bounding box center [95, 92] width 17 height 8
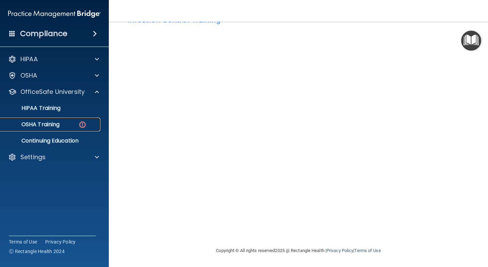
click at [56, 124] on p "OSHA Training" at bounding box center [31, 124] width 55 height 7
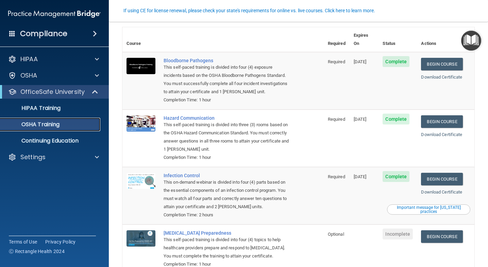
scroll to position [67, 0]
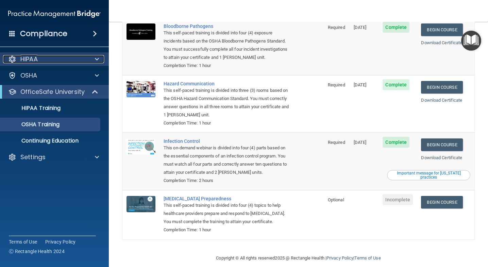
click at [96, 59] on span at bounding box center [97, 59] width 4 height 8
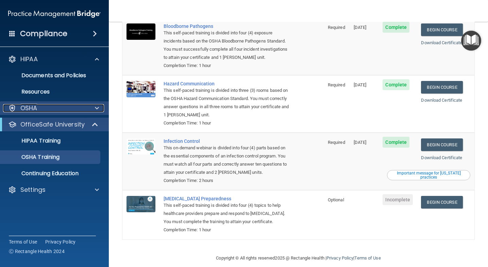
click at [97, 110] on span at bounding box center [97, 108] width 4 height 8
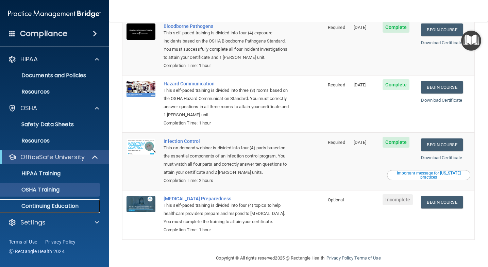
click at [62, 210] on link "Continuing Education" at bounding box center [46, 206] width 107 height 14
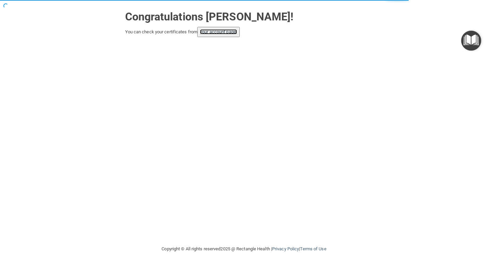
click at [220, 33] on link "your account page!" at bounding box center [218, 31] width 37 height 5
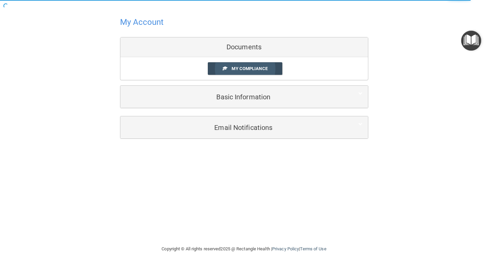
click at [239, 73] on link "My Compliance" at bounding box center [245, 68] width 74 height 13
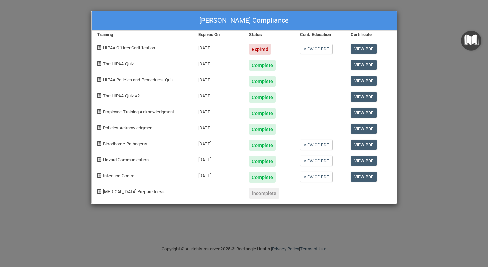
click at [254, 51] on div "Expired" at bounding box center [260, 49] width 22 height 11
click at [446, 88] on div "[PERSON_NAME] Compliance Training Expires On Status Cont. Education Certificate…" at bounding box center [244, 133] width 488 height 267
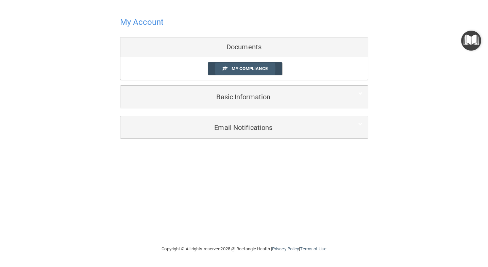
click at [264, 68] on span "My Compliance" at bounding box center [249, 68] width 36 height 5
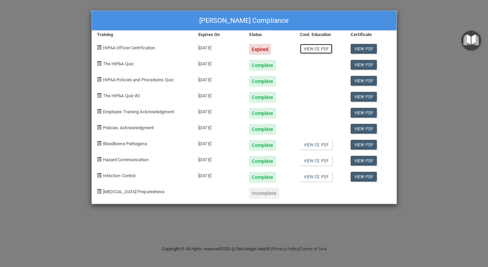
click at [321, 47] on link "View CE PDF" at bounding box center [316, 49] width 32 height 10
